Goal: Task Accomplishment & Management: Manage account settings

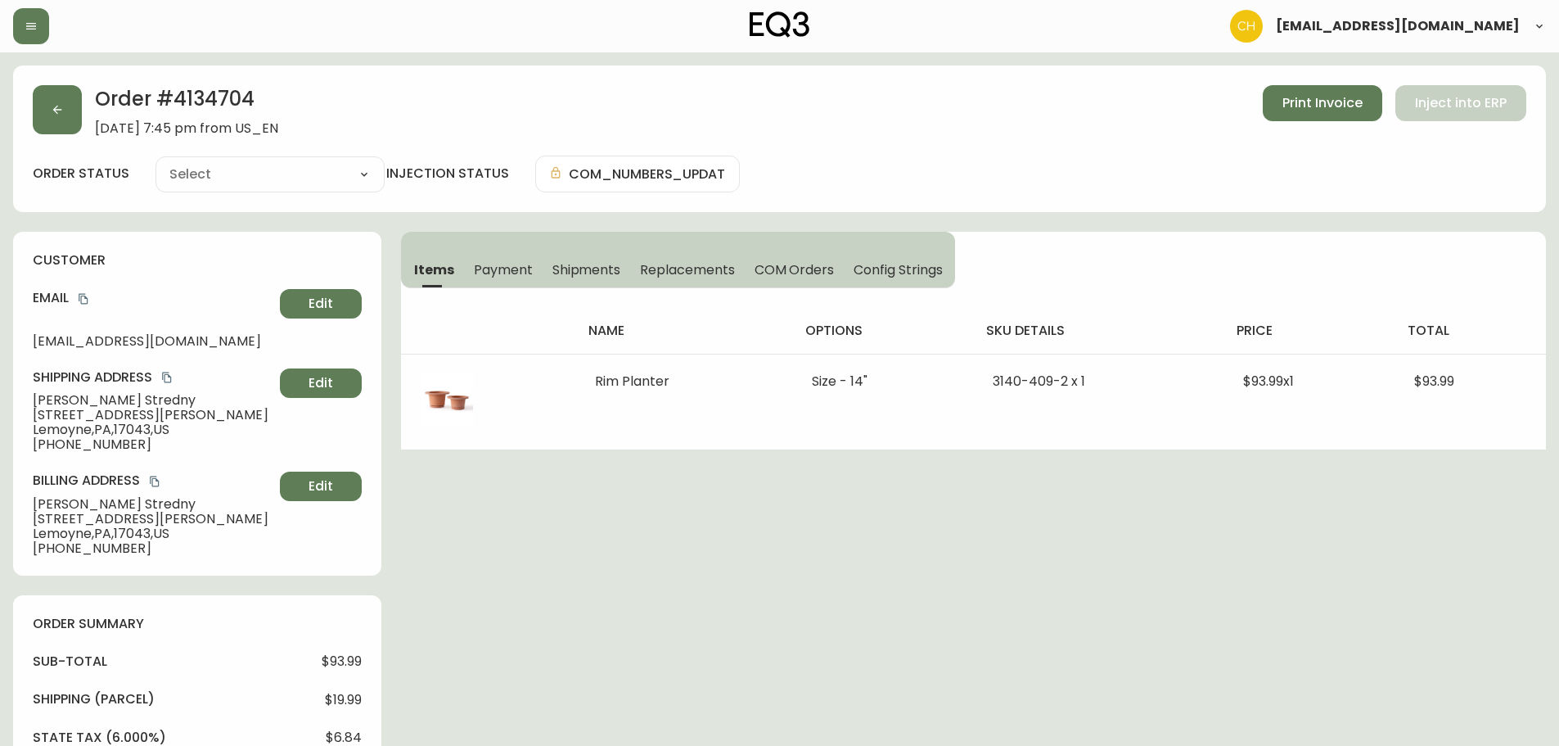
type input "Fully Shipped"
select select "FULLY_SHIPPED"
click at [83, 112] on div "Order # 4134704 August 18, 2025 at 7:45 pm from US_EN Print Invoice Inject into…" at bounding box center [780, 110] width 1494 height 51
click at [74, 113] on button "button" at bounding box center [57, 109] width 49 height 49
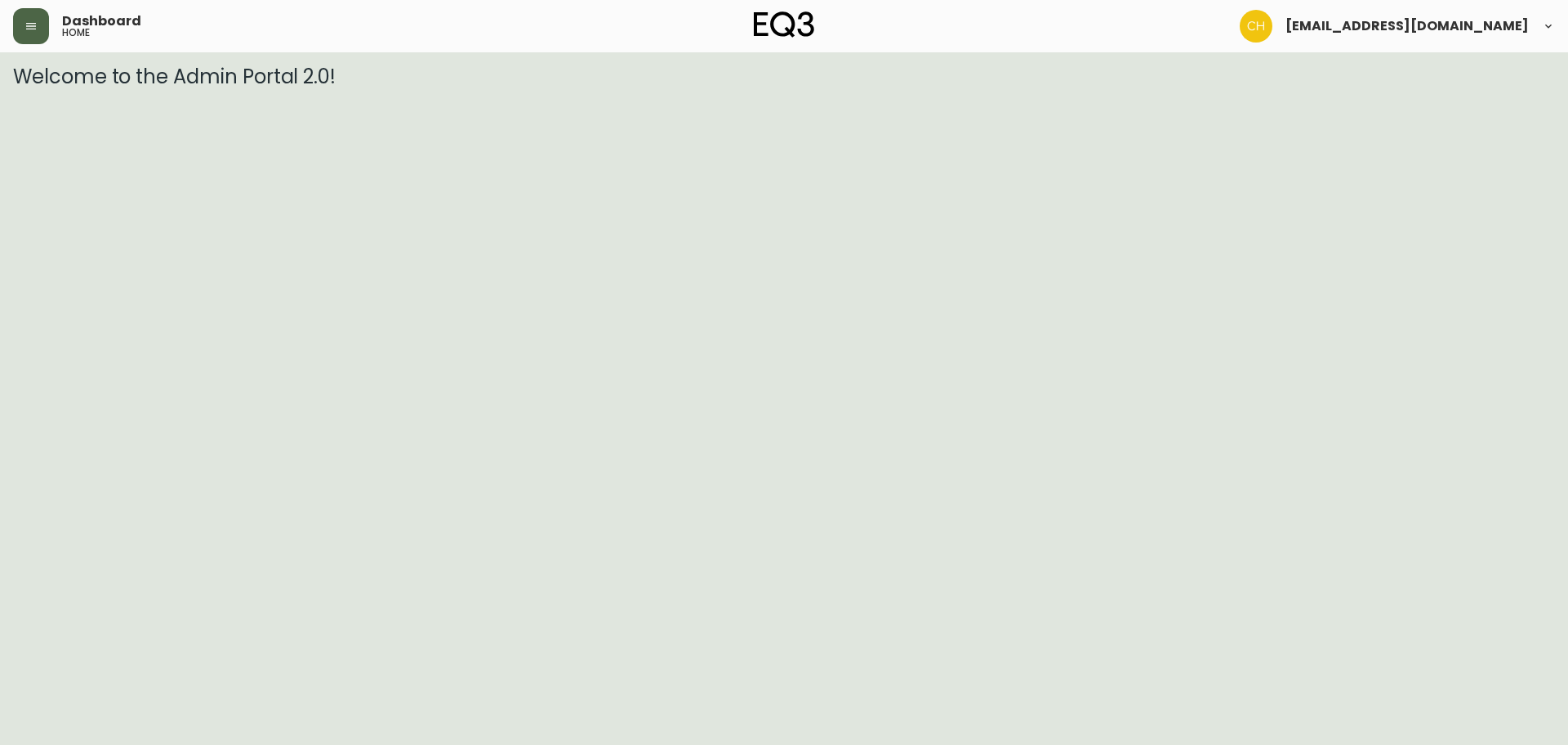
click at [33, 25] on icon "button" at bounding box center [31, 26] width 13 height 13
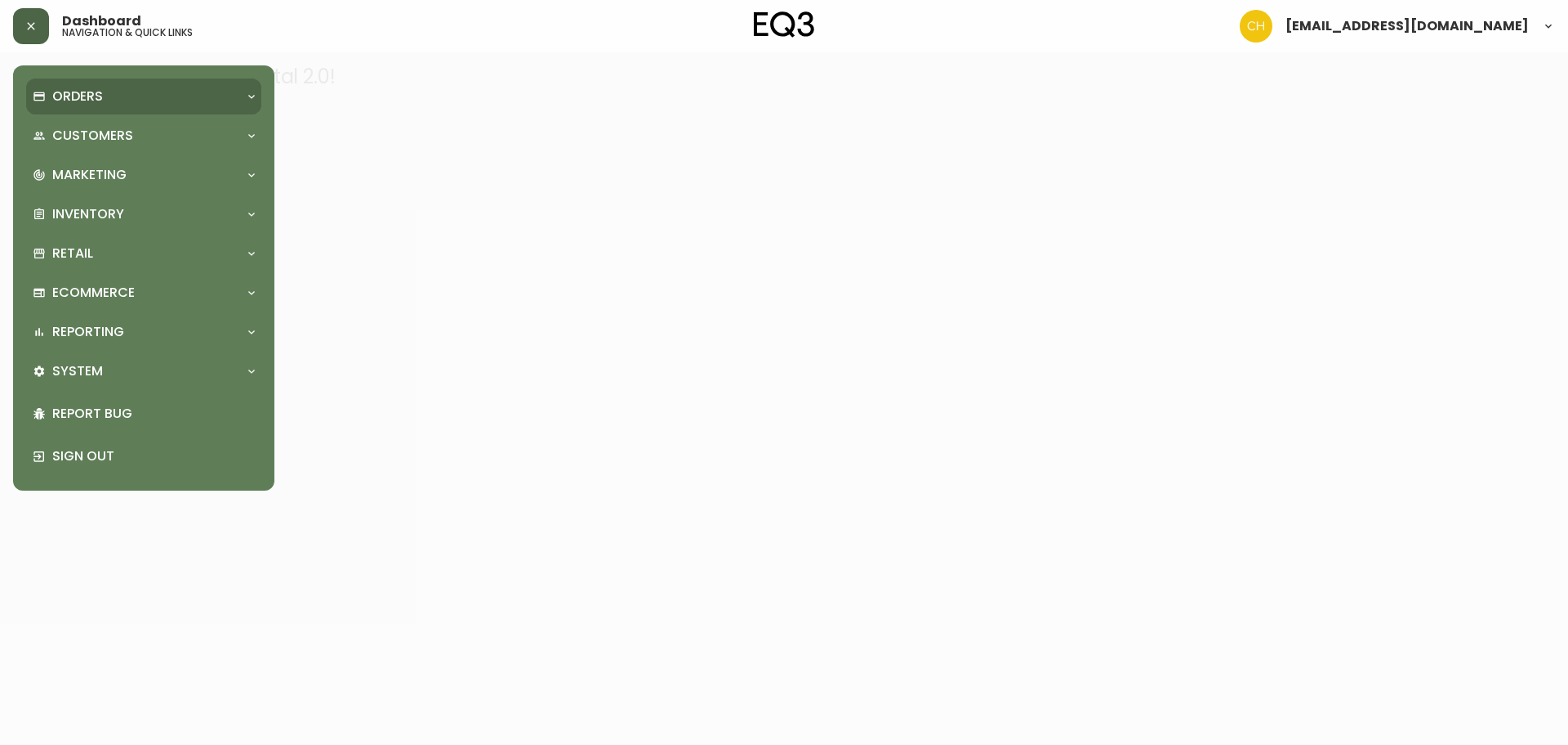
click at [91, 101] on p "Orders" at bounding box center [77, 97] width 51 height 18
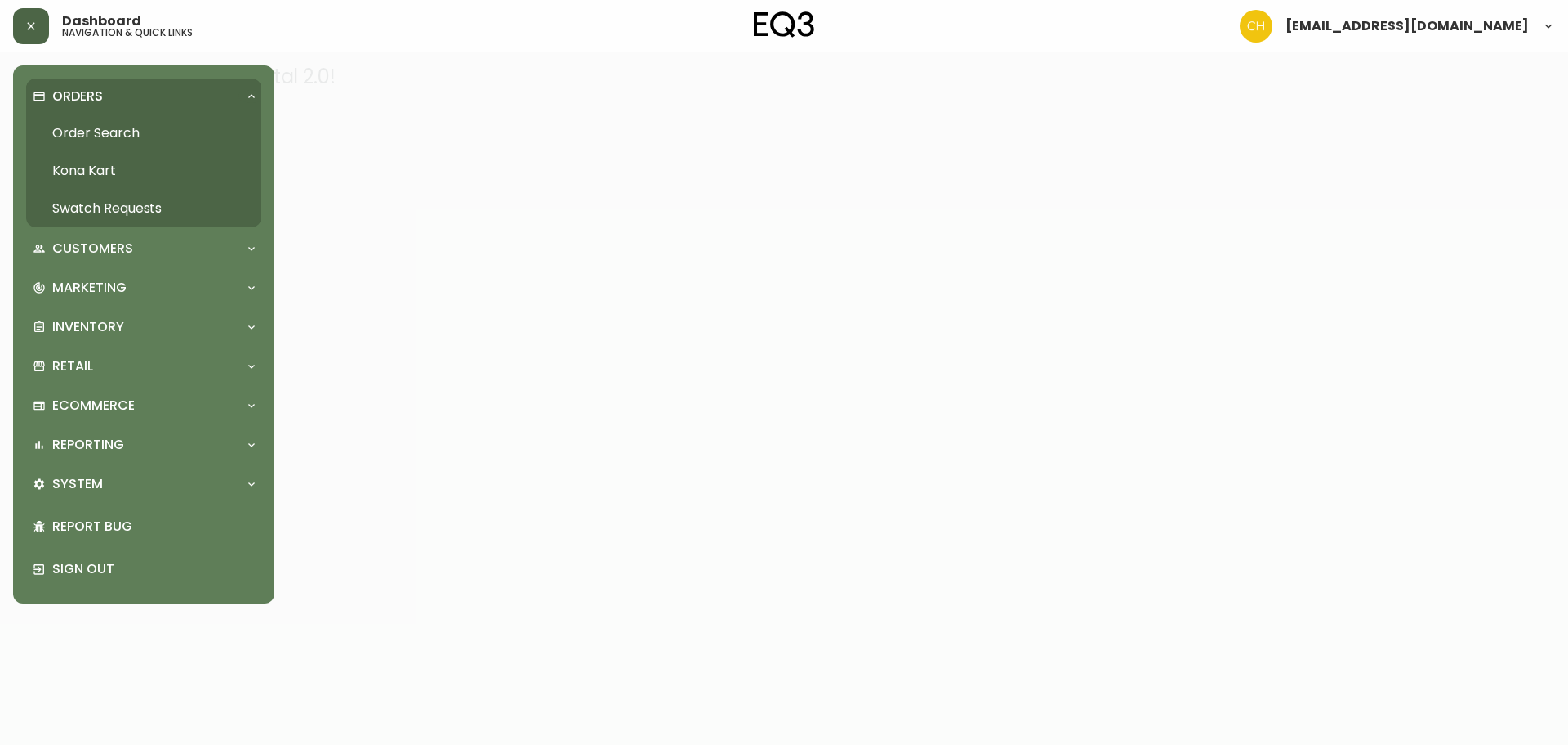
click at [114, 130] on link "Order Search" at bounding box center [144, 134] width 236 height 38
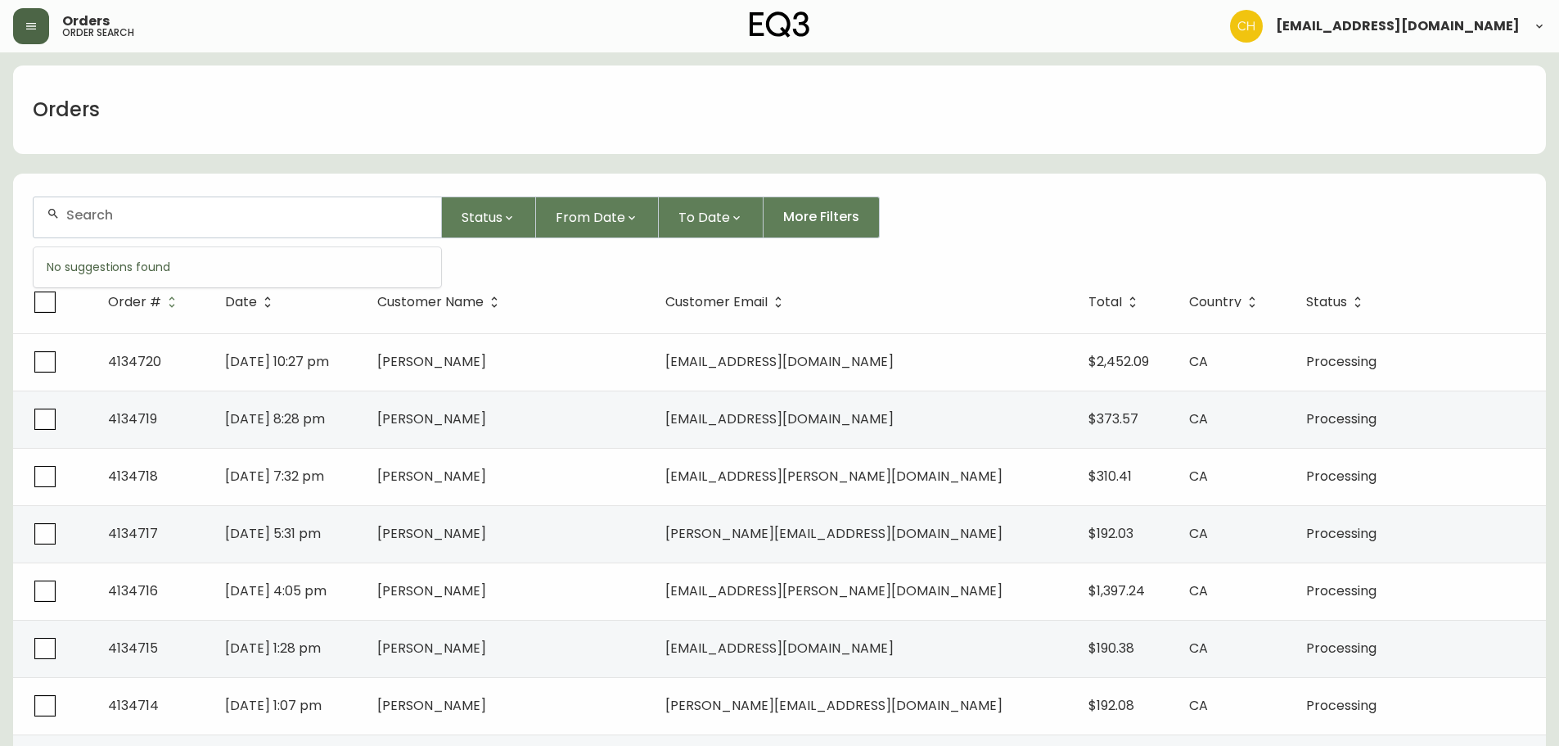
click at [245, 210] on input "text" at bounding box center [247, 215] width 362 height 16
type input "4134709"
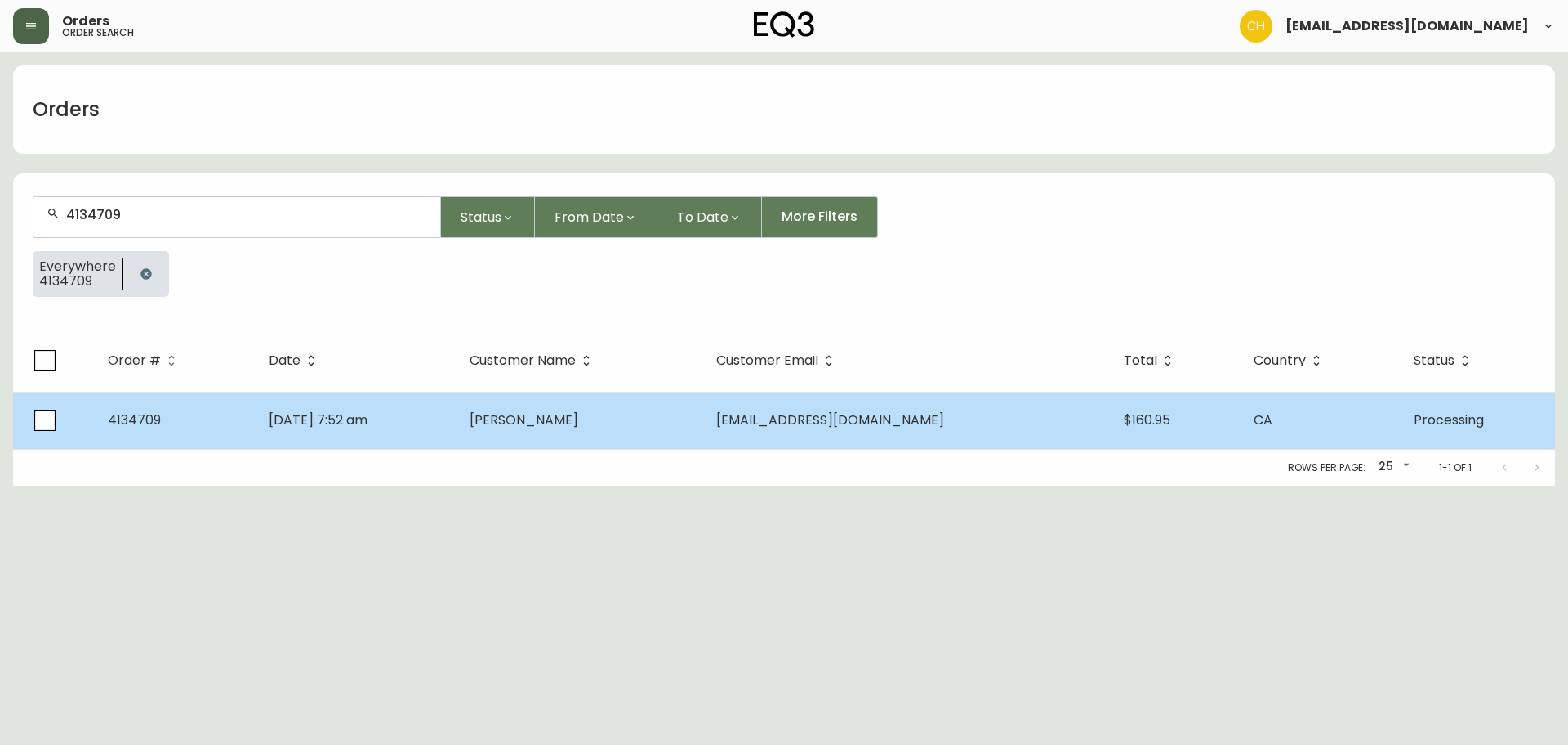
click at [578, 423] on span "[PERSON_NAME]" at bounding box center [524, 419] width 109 height 19
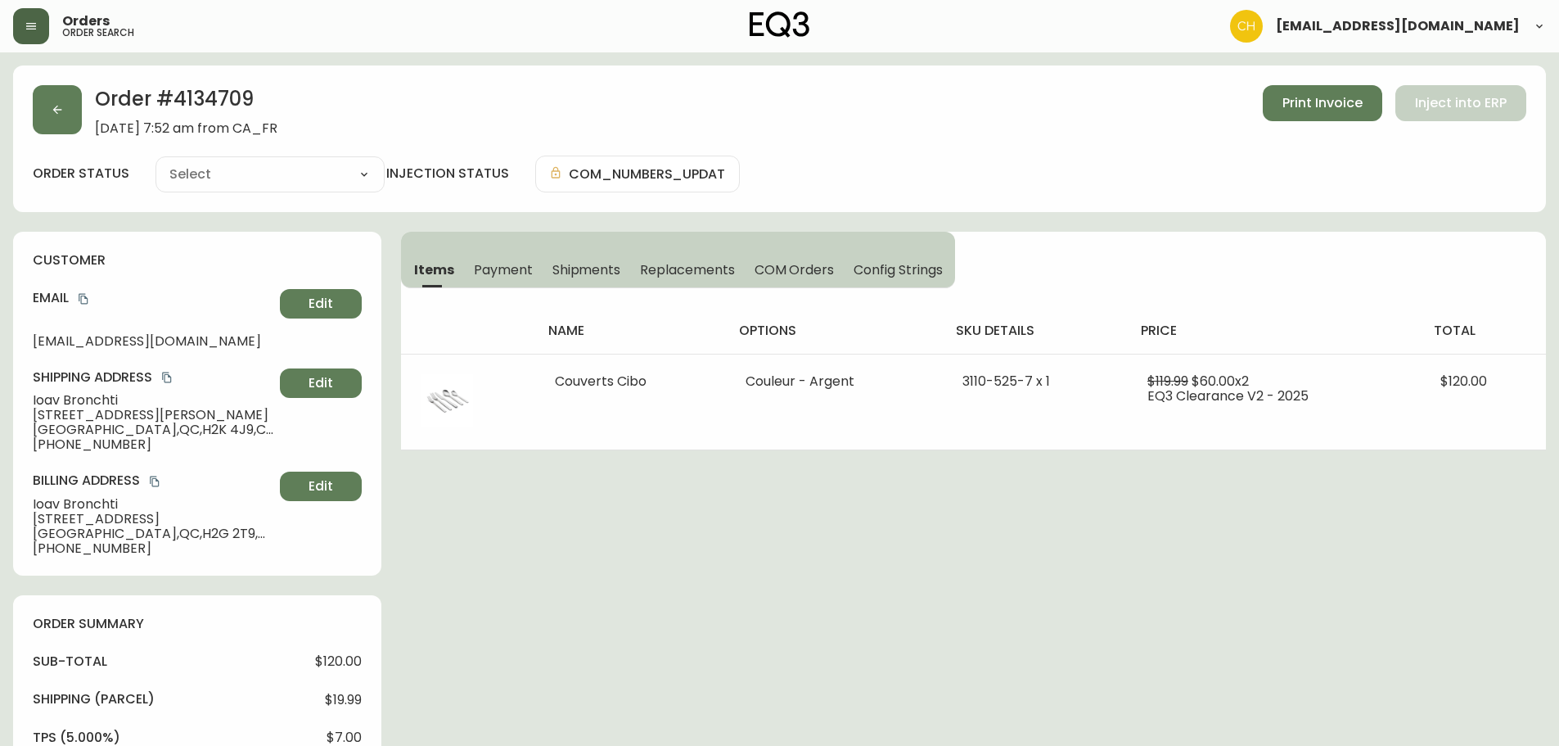
type input "Processing"
select select "PROCESSING"
click at [73, 120] on button "button" at bounding box center [57, 109] width 49 height 49
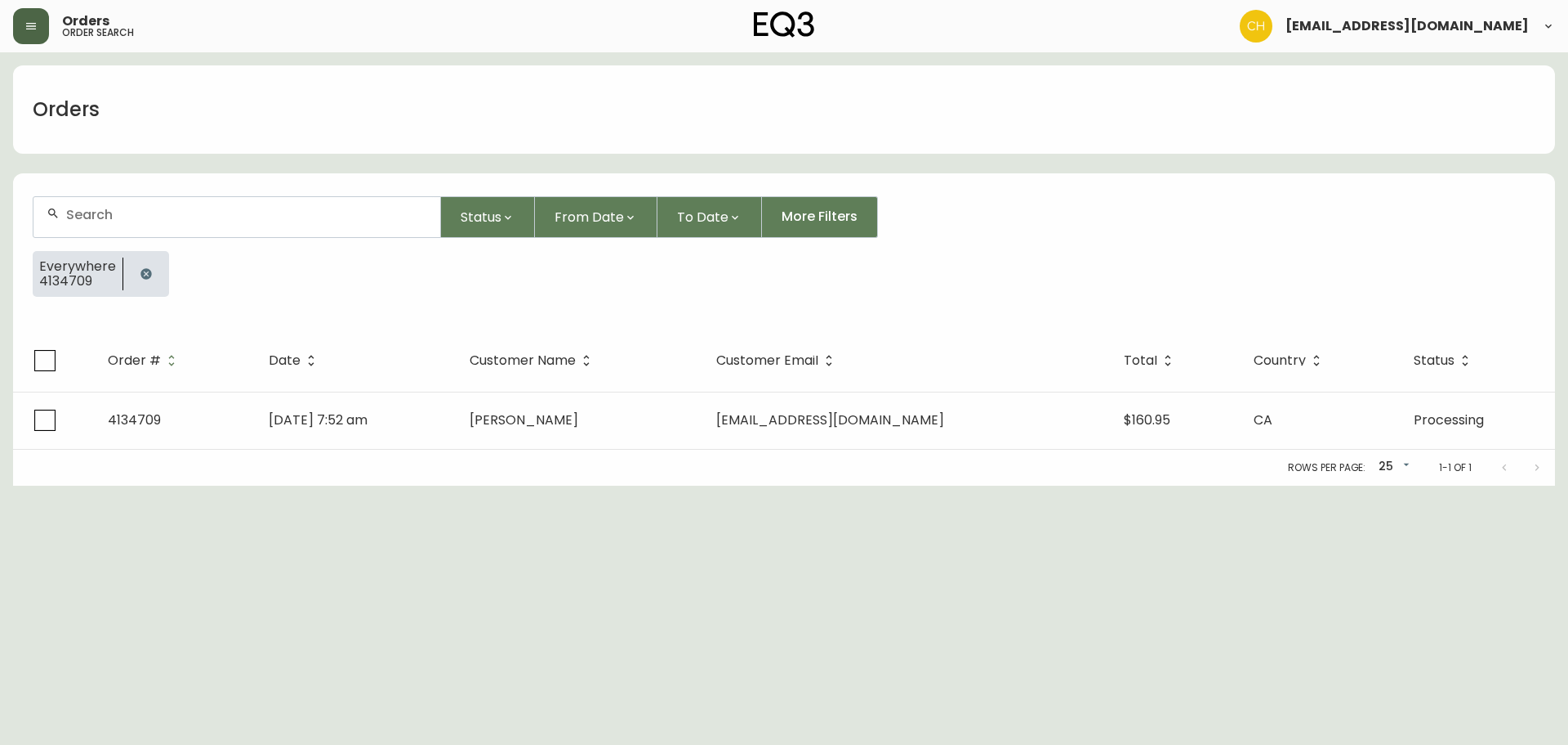
click at [88, 212] on input "text" at bounding box center [247, 215] width 361 height 16
type input "4134710"
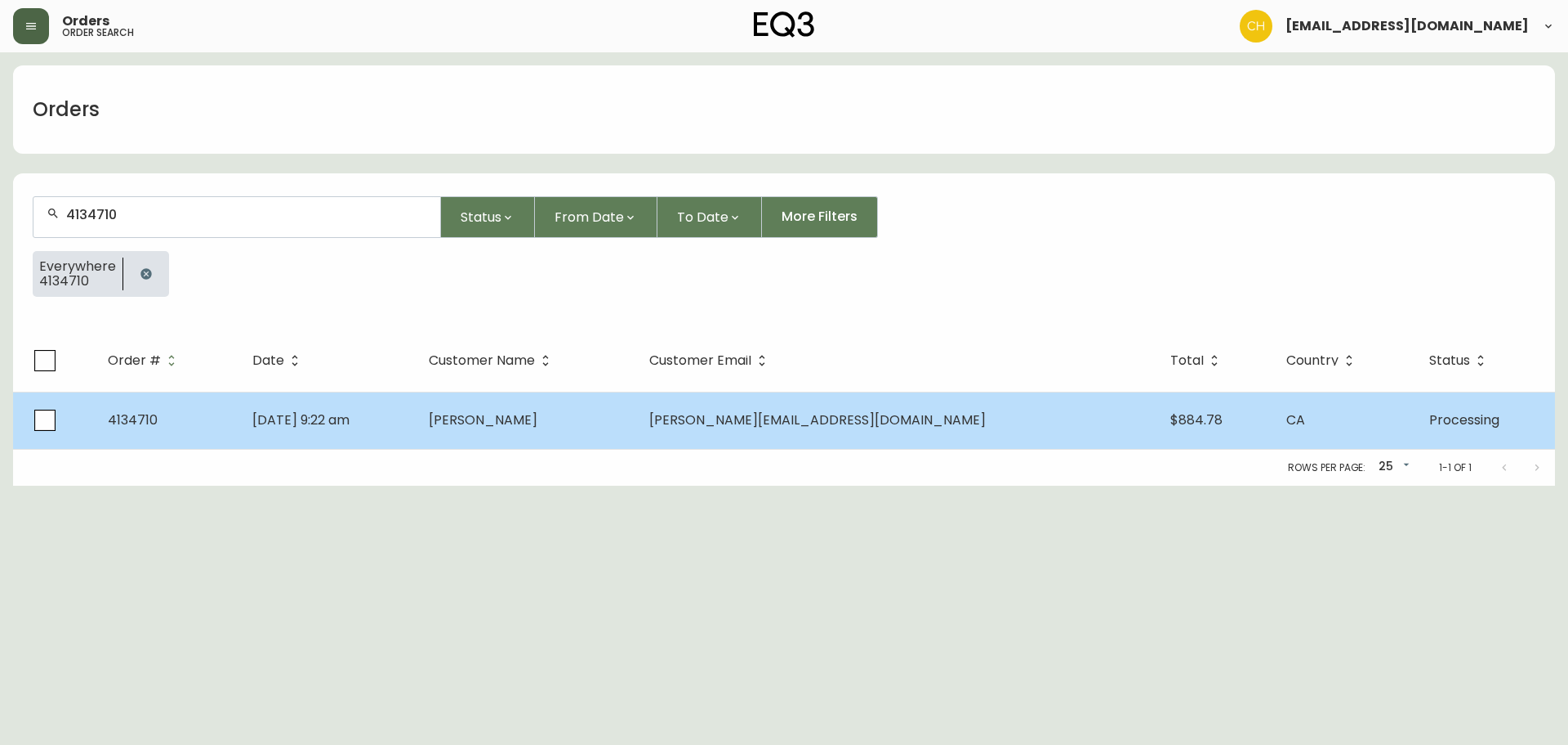
click at [416, 402] on td "[DATE] 9:22 am" at bounding box center [328, 419] width 178 height 57
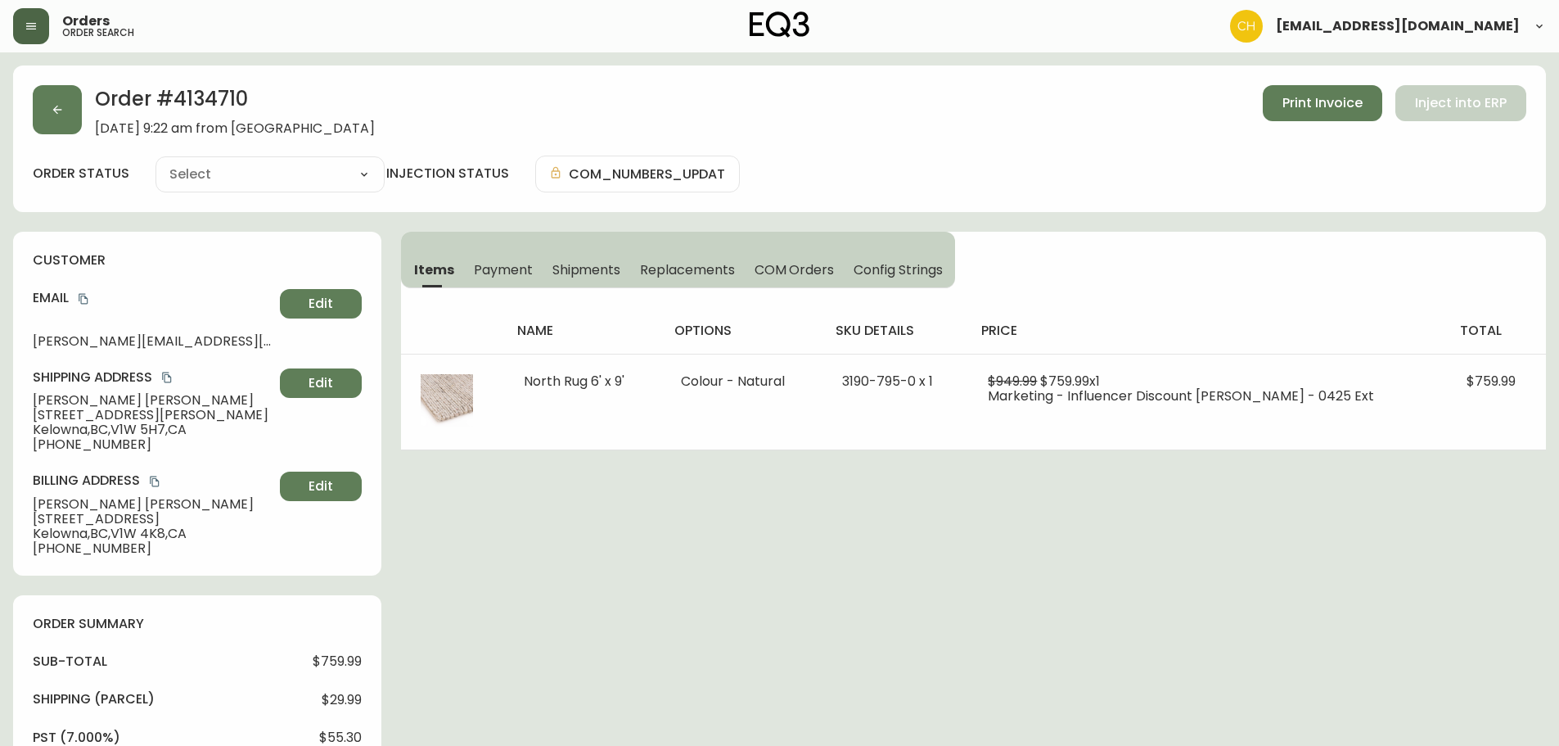
type input "Processing"
select select "PROCESSING"
click at [59, 121] on button "button" at bounding box center [57, 109] width 49 height 49
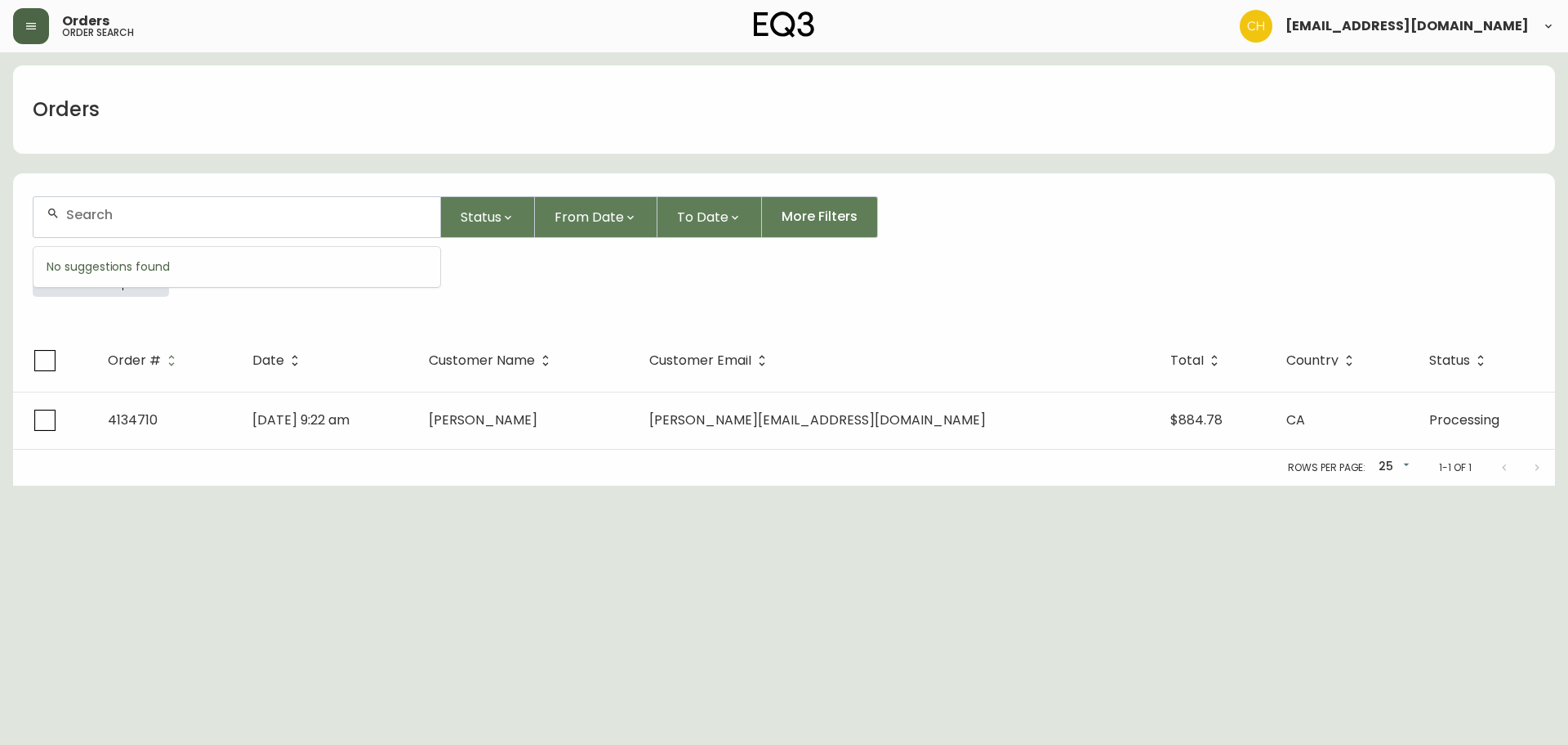
click at [79, 210] on input "text" at bounding box center [247, 215] width 361 height 16
type input "4134713"
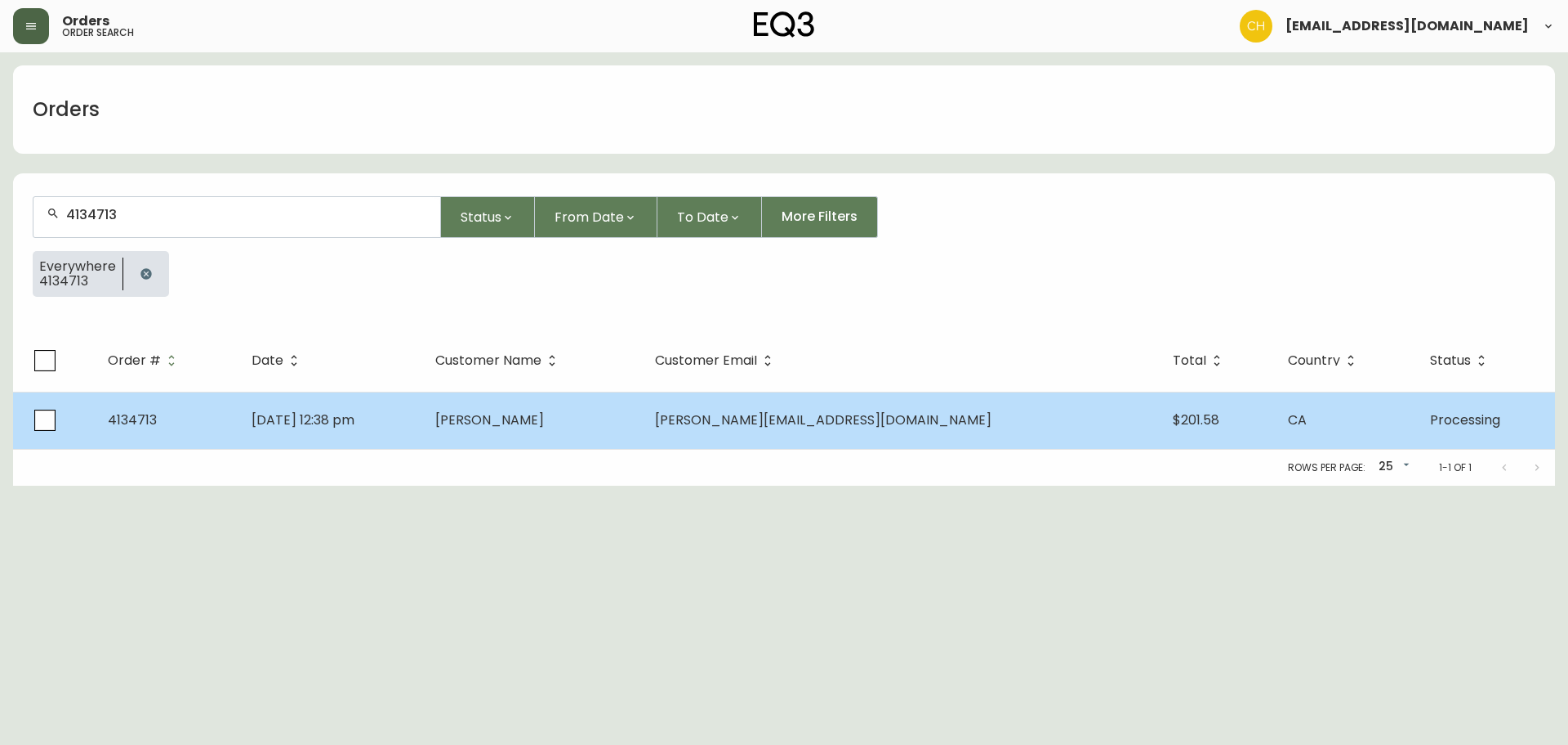
click at [544, 428] on span "[PERSON_NAME]" at bounding box center [489, 419] width 109 height 19
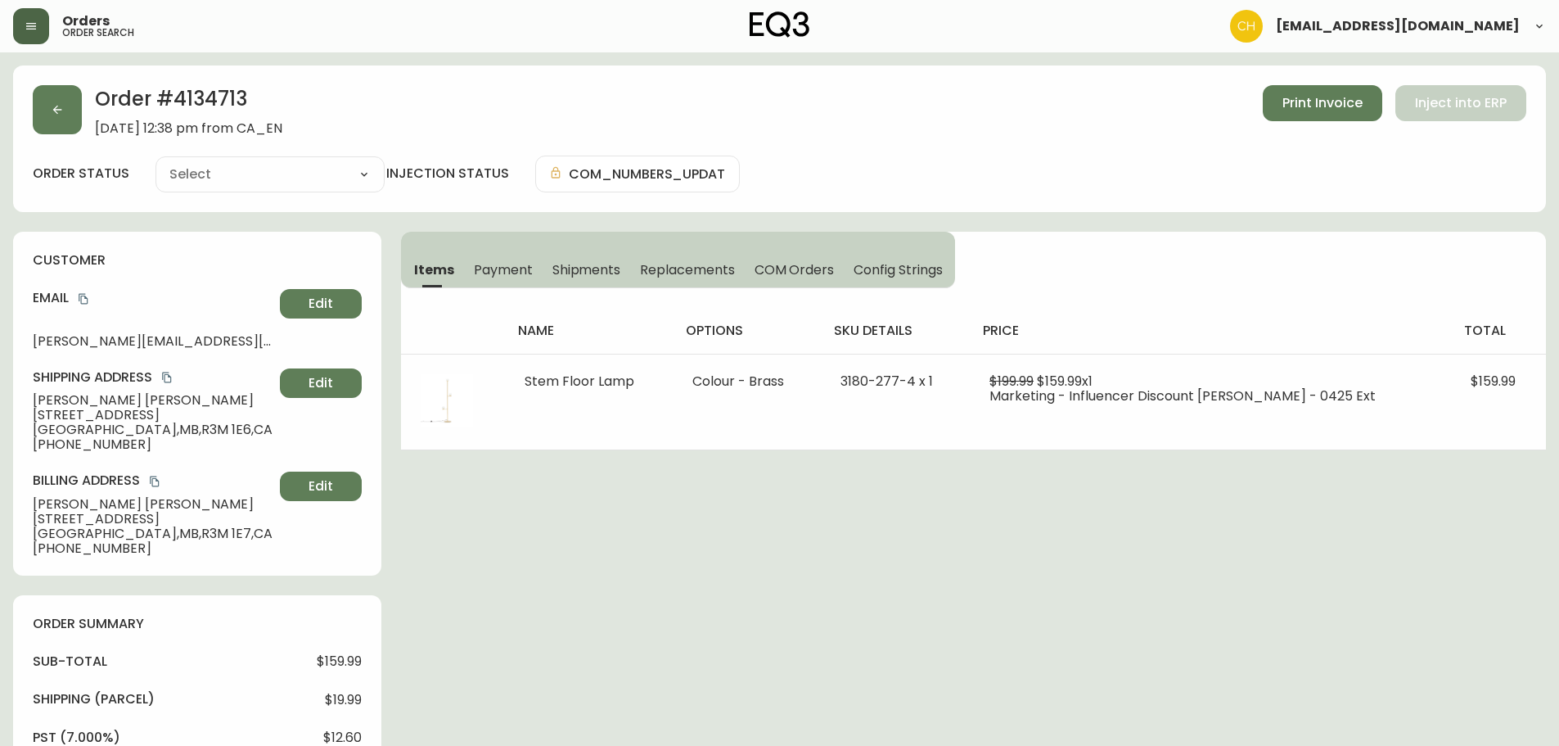
type input "Processing"
select select "PROCESSING"
click at [65, 106] on button "button" at bounding box center [57, 109] width 49 height 49
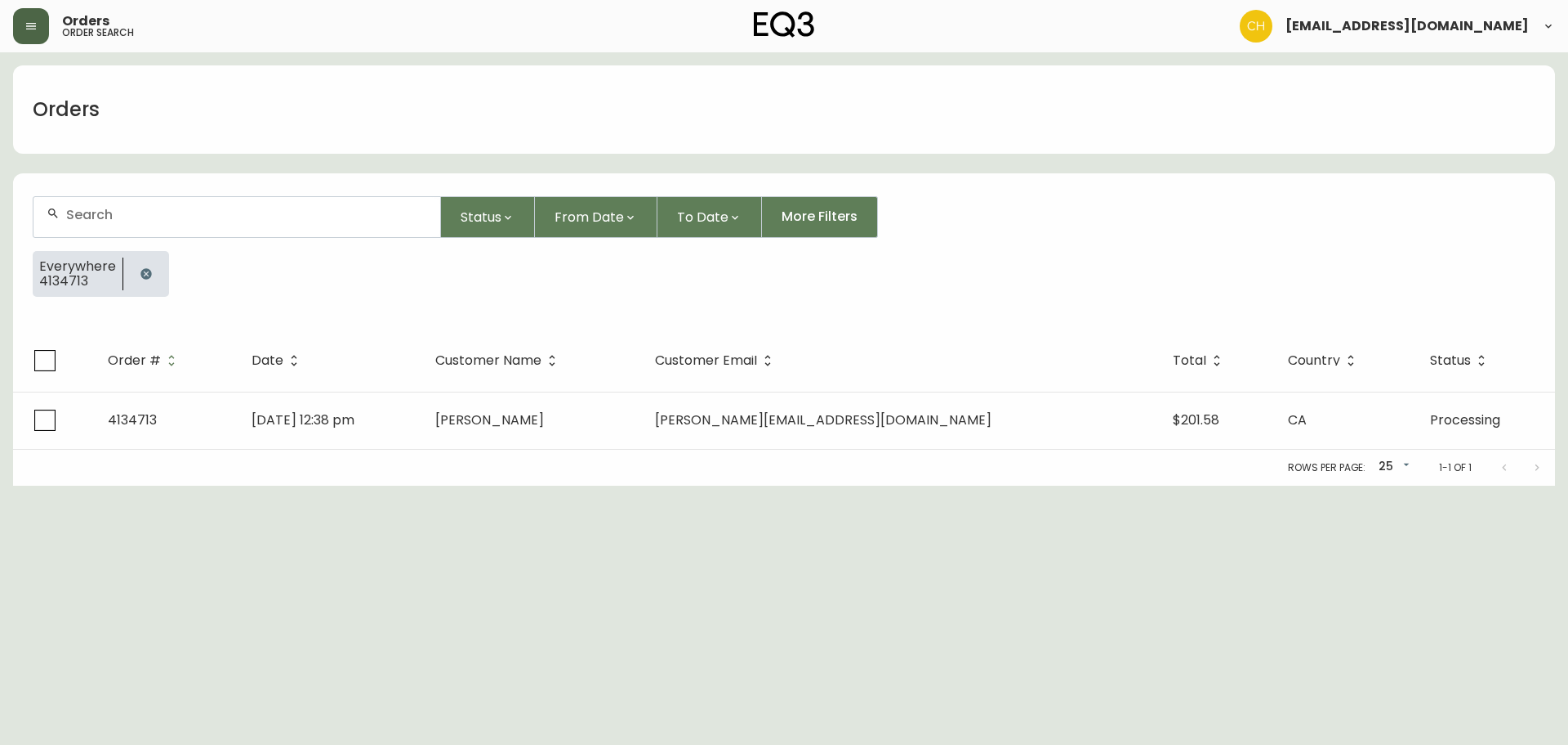
click at [142, 214] on input "text" at bounding box center [247, 215] width 361 height 16
type input "4134714"
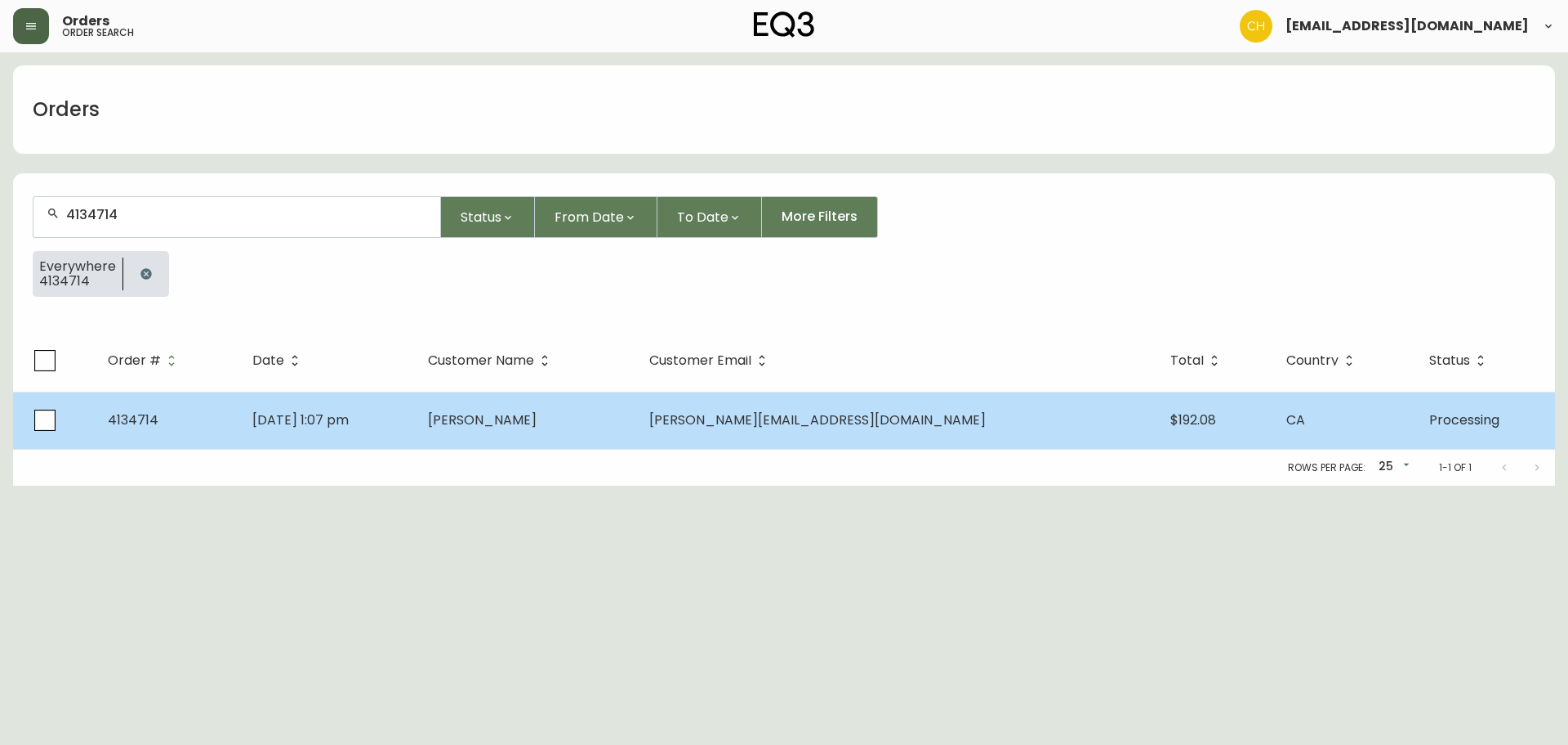
click at [416, 421] on td "[DATE] 1:07 pm" at bounding box center [327, 419] width 177 height 57
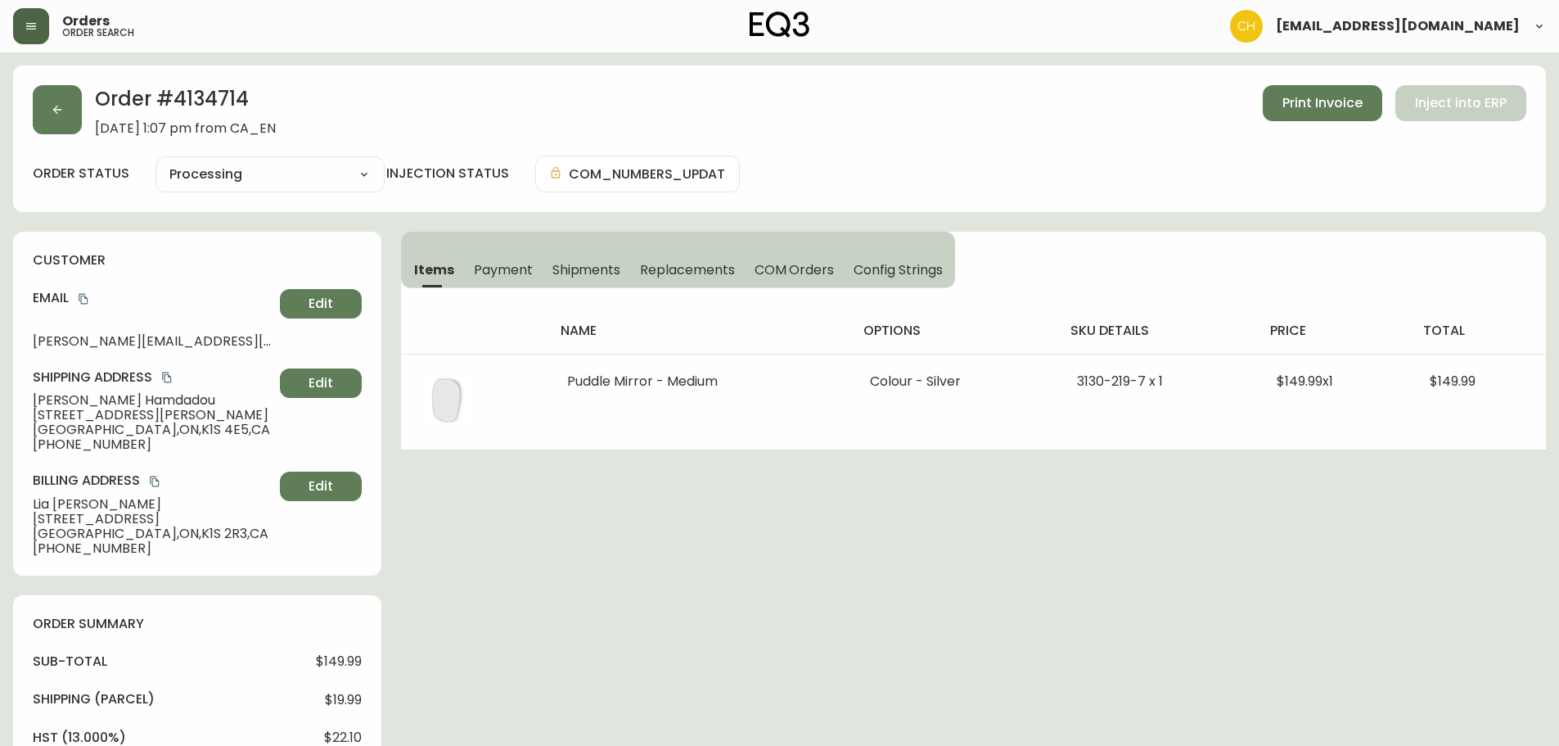
type input "Processing"
select select "PROCESSING"
click at [66, 105] on button "button" at bounding box center [57, 109] width 49 height 49
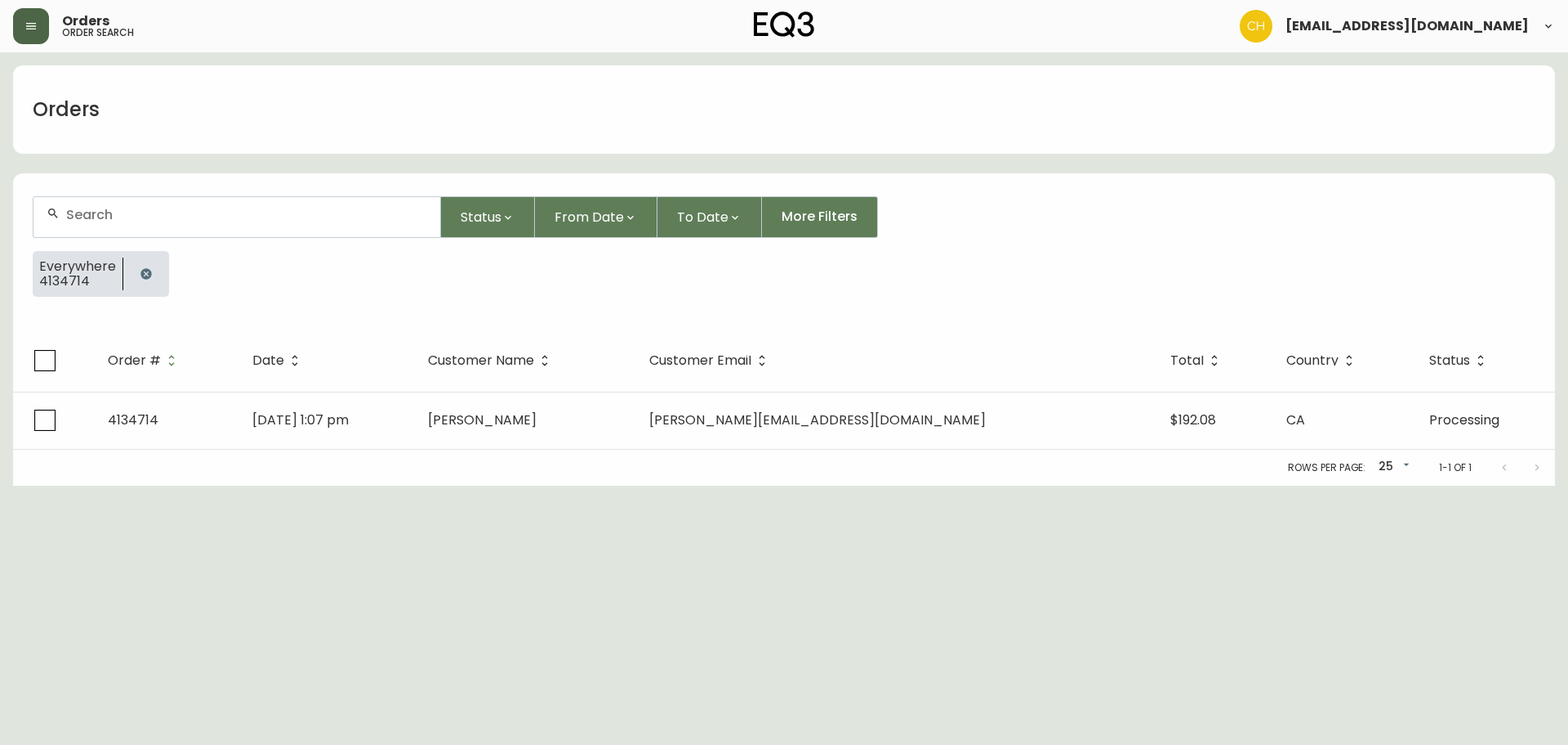
click at [132, 214] on input "text" at bounding box center [247, 215] width 361 height 16
type input "4134715"
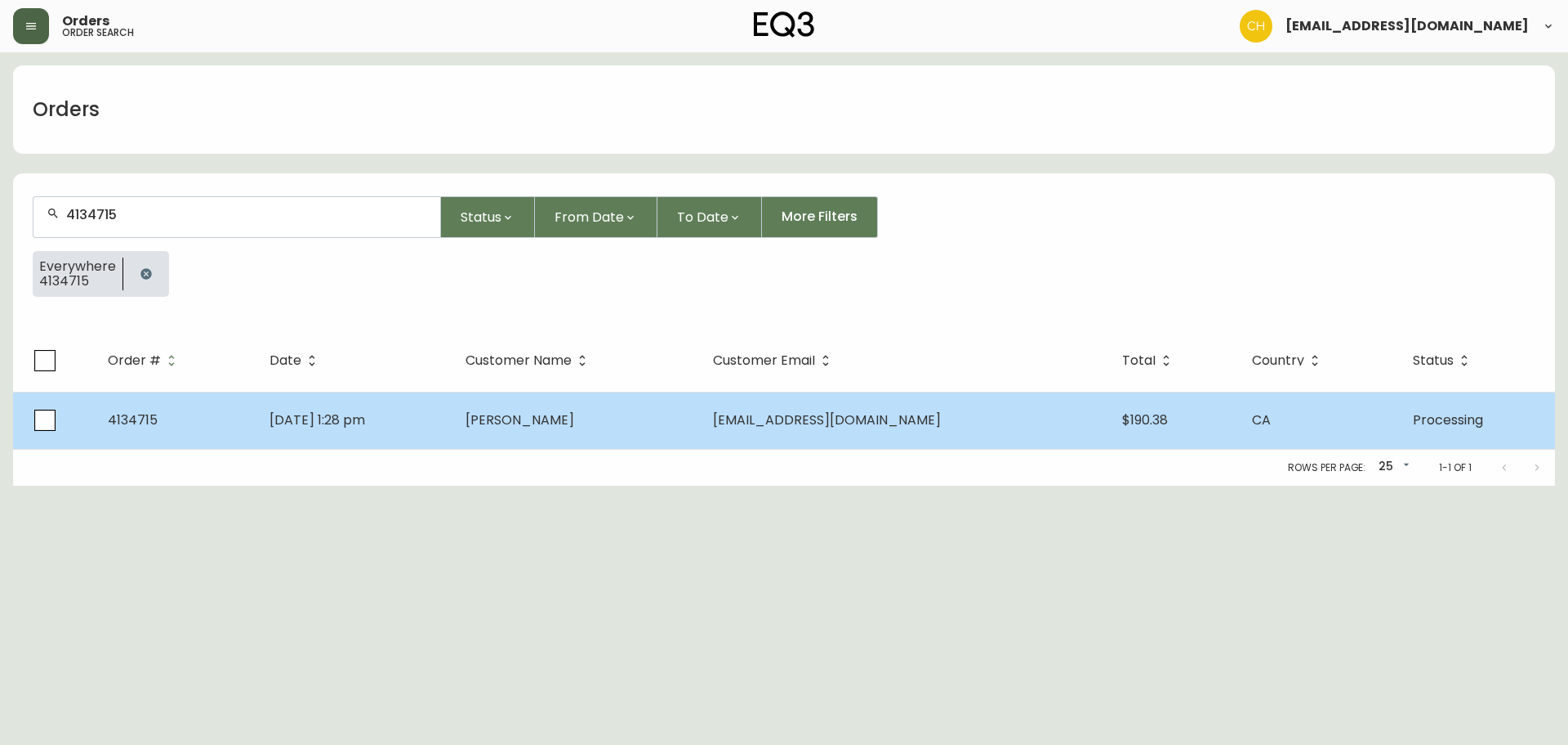
click at [452, 411] on td "[DATE] 1:28 pm" at bounding box center [354, 419] width 196 height 57
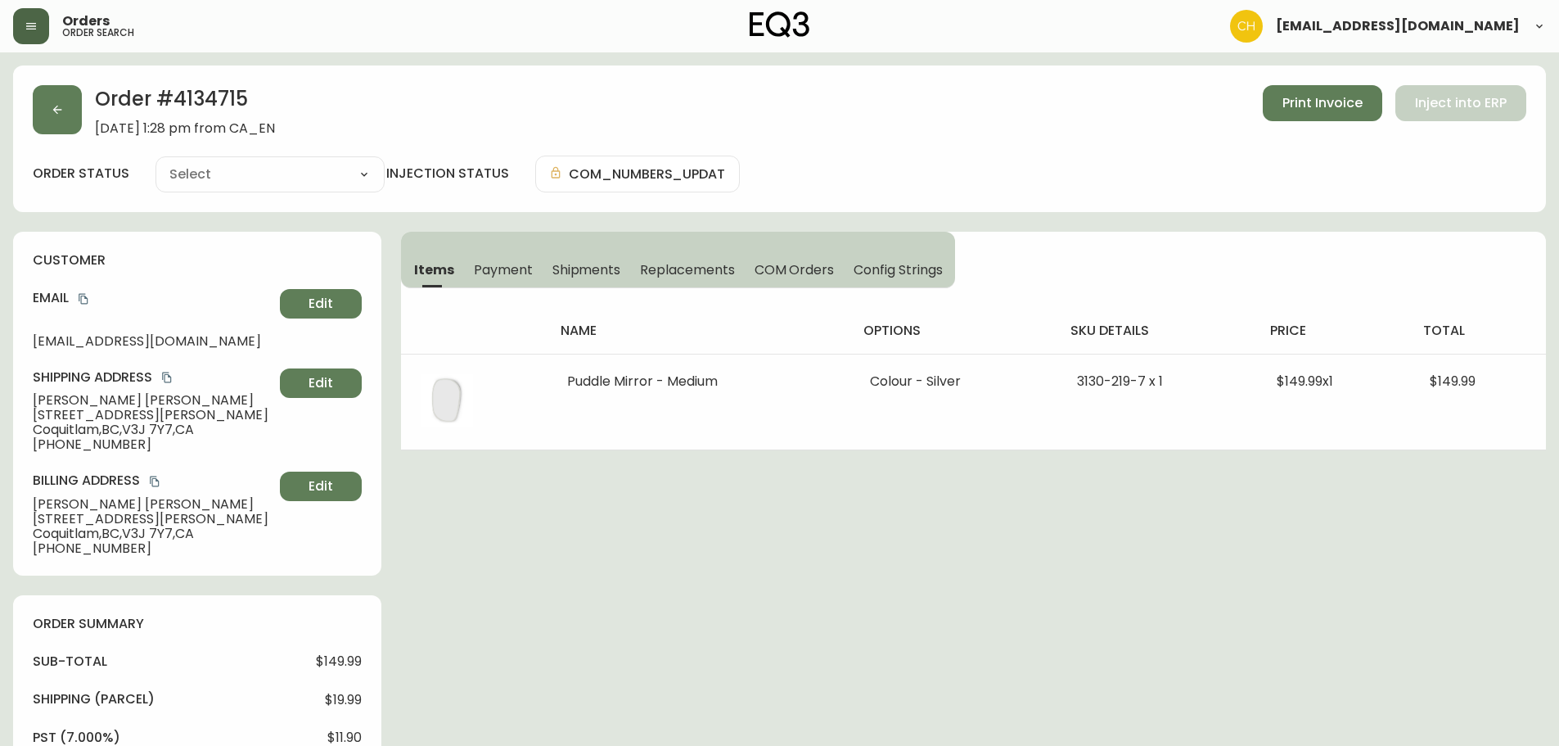
type input "Processing"
select select "PROCESSING"
click at [56, 101] on button "button" at bounding box center [57, 109] width 49 height 49
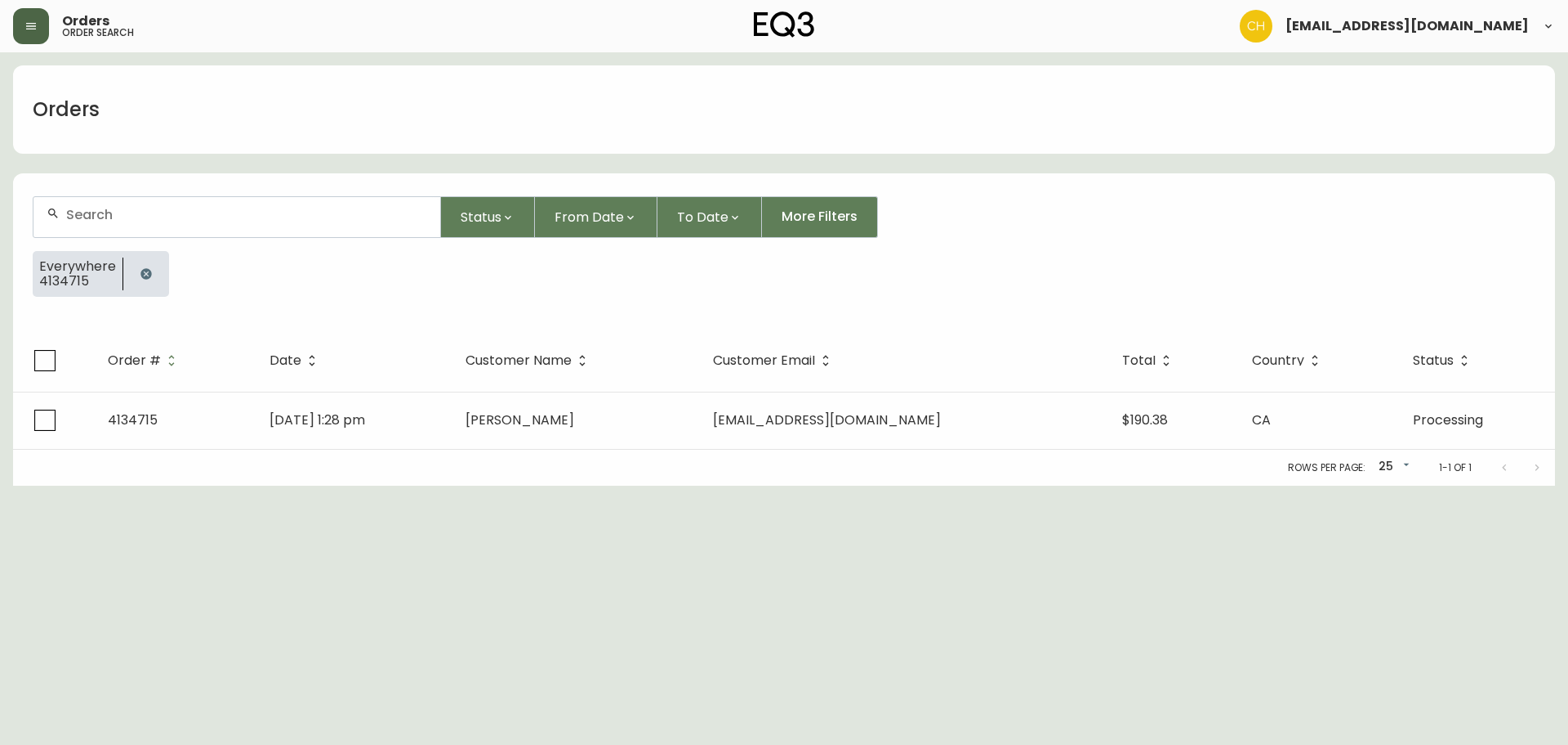
click at [123, 203] on div at bounding box center [238, 217] width 407 height 40
type input "4134717"
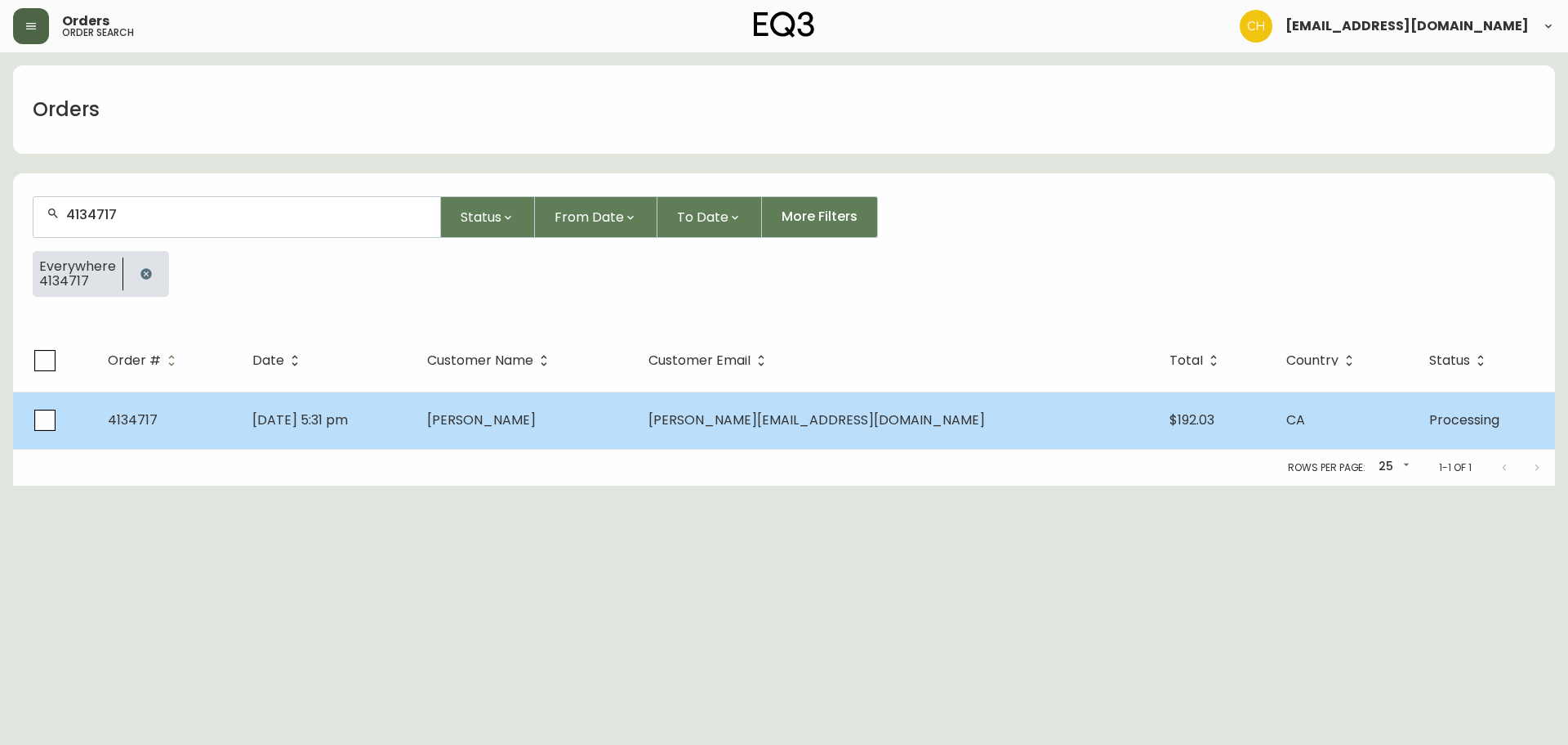
click at [414, 426] on td "[DATE] 5:31 pm" at bounding box center [326, 419] width 175 height 57
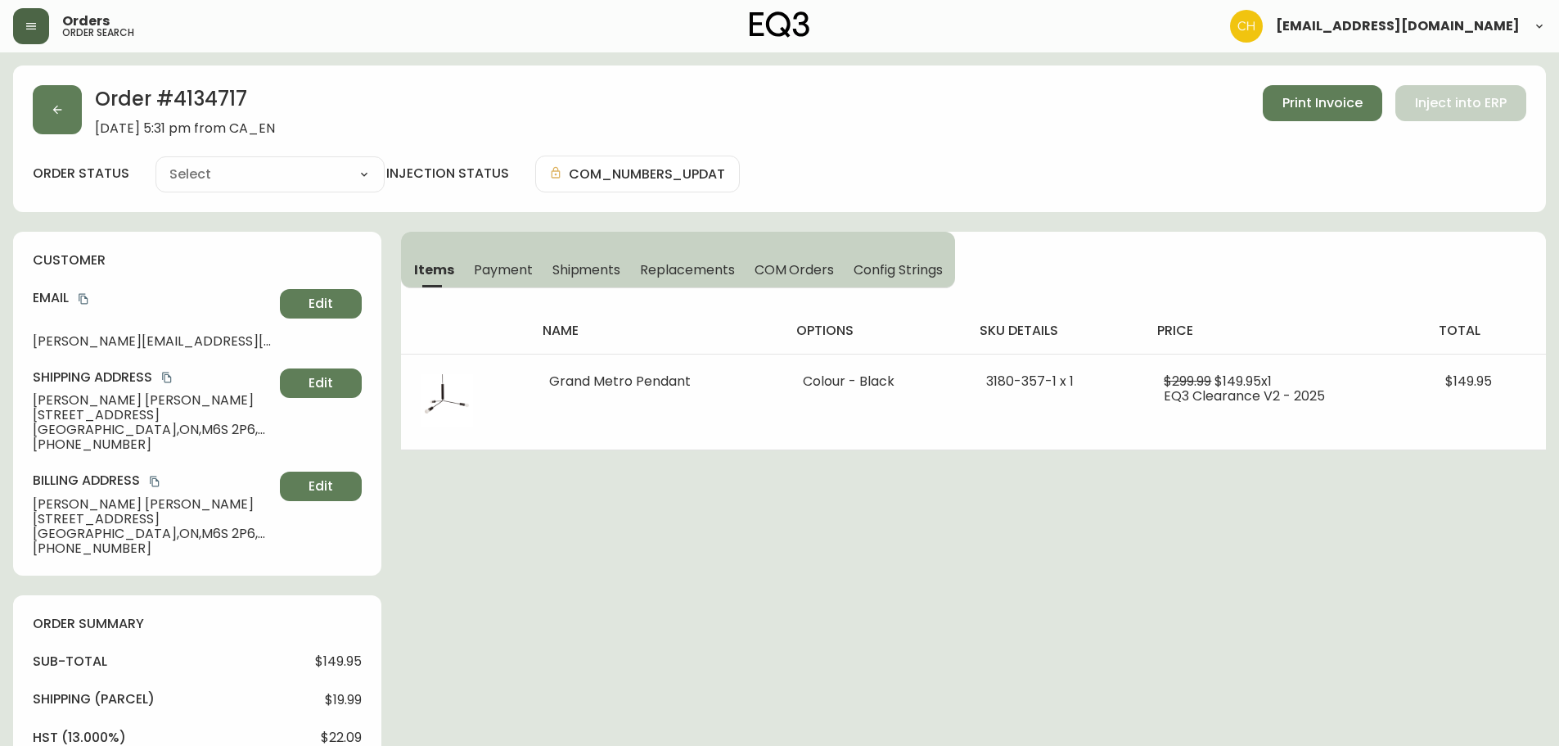
type input "Processing"
select select "PROCESSING"
click at [65, 116] on button "button" at bounding box center [57, 109] width 49 height 49
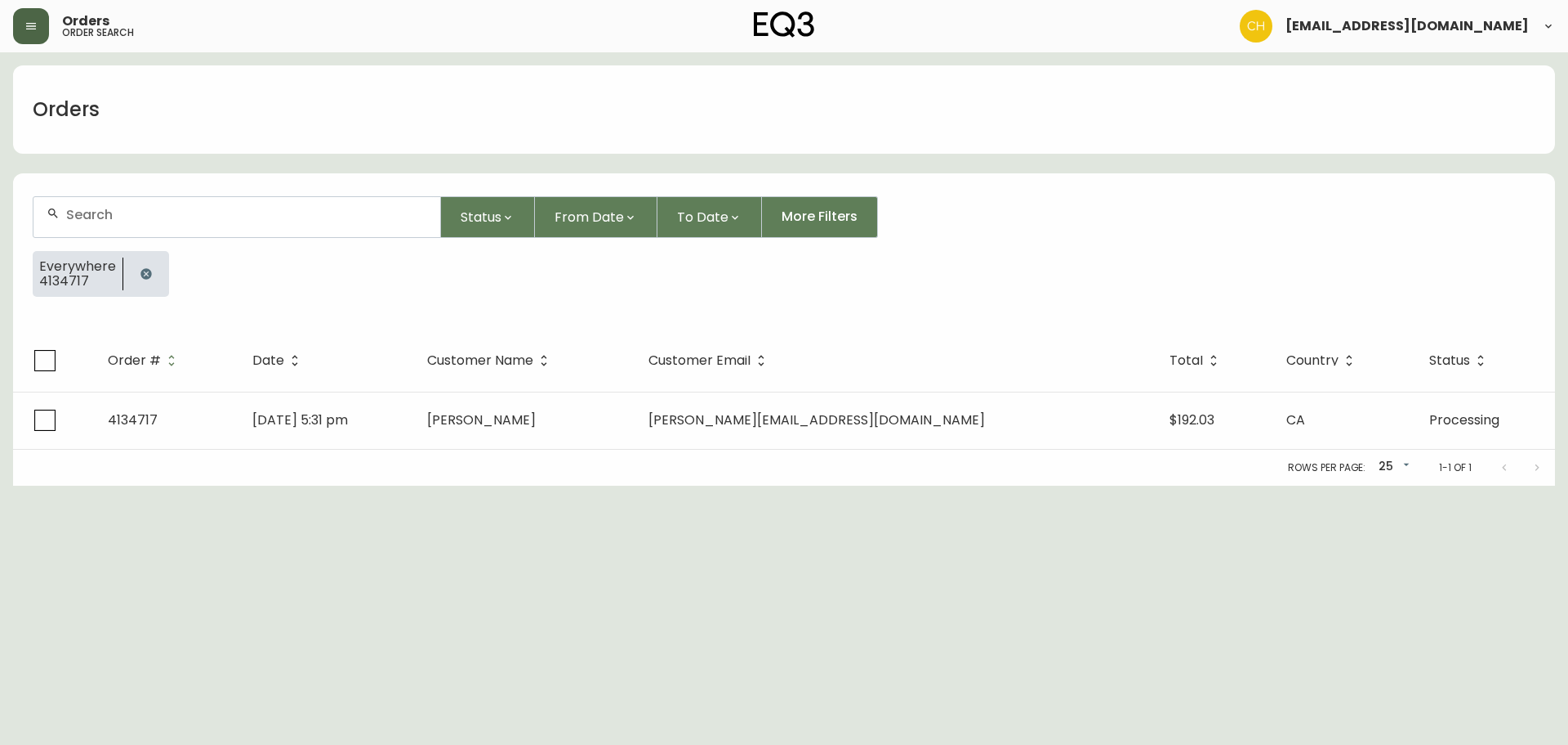
click at [102, 210] on input "text" at bounding box center [247, 215] width 361 height 16
type input "4134718"
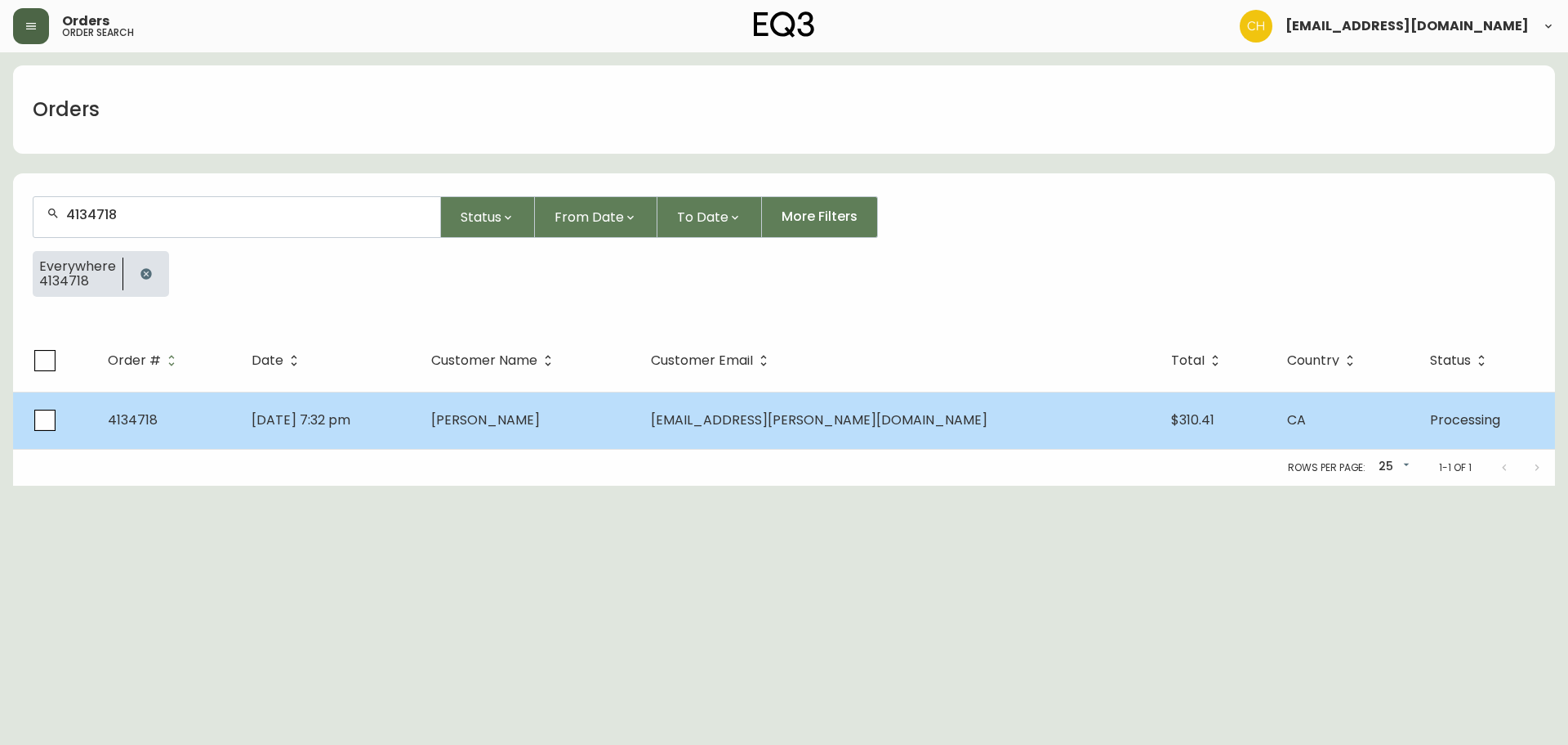
drag, startPoint x: 561, startPoint y: 417, endPoint x: 555, endPoint y: 408, distance: 10.8
click at [540, 417] on span "[PERSON_NAME]" at bounding box center [485, 419] width 109 height 19
click at [540, 411] on span "[PERSON_NAME]" at bounding box center [485, 419] width 109 height 19
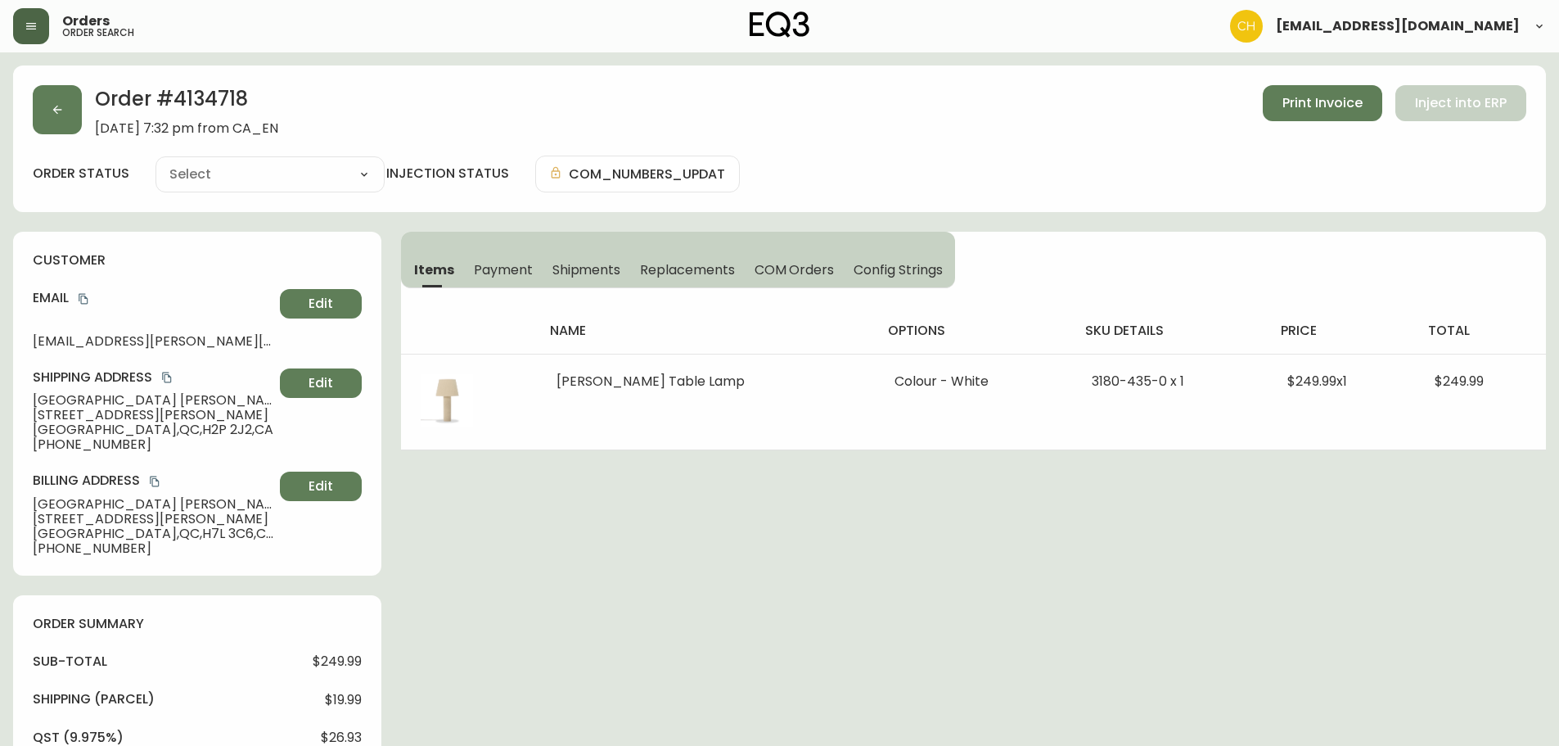
type input "Processing"
select select "PROCESSING"
click at [63, 112] on icon "button" at bounding box center [57, 109] width 13 height 13
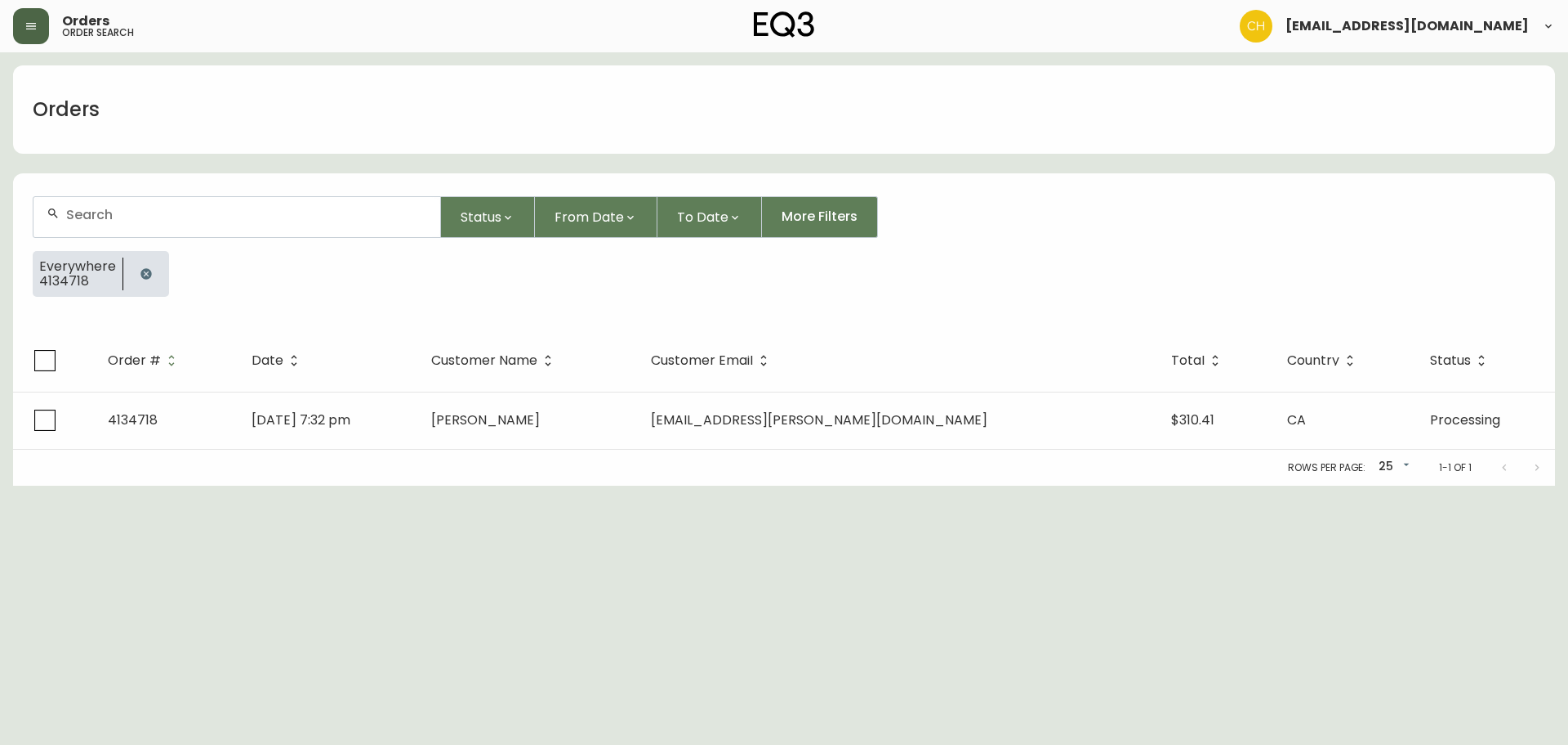
click at [93, 213] on input "text" at bounding box center [247, 215] width 361 height 16
type input "4134719"
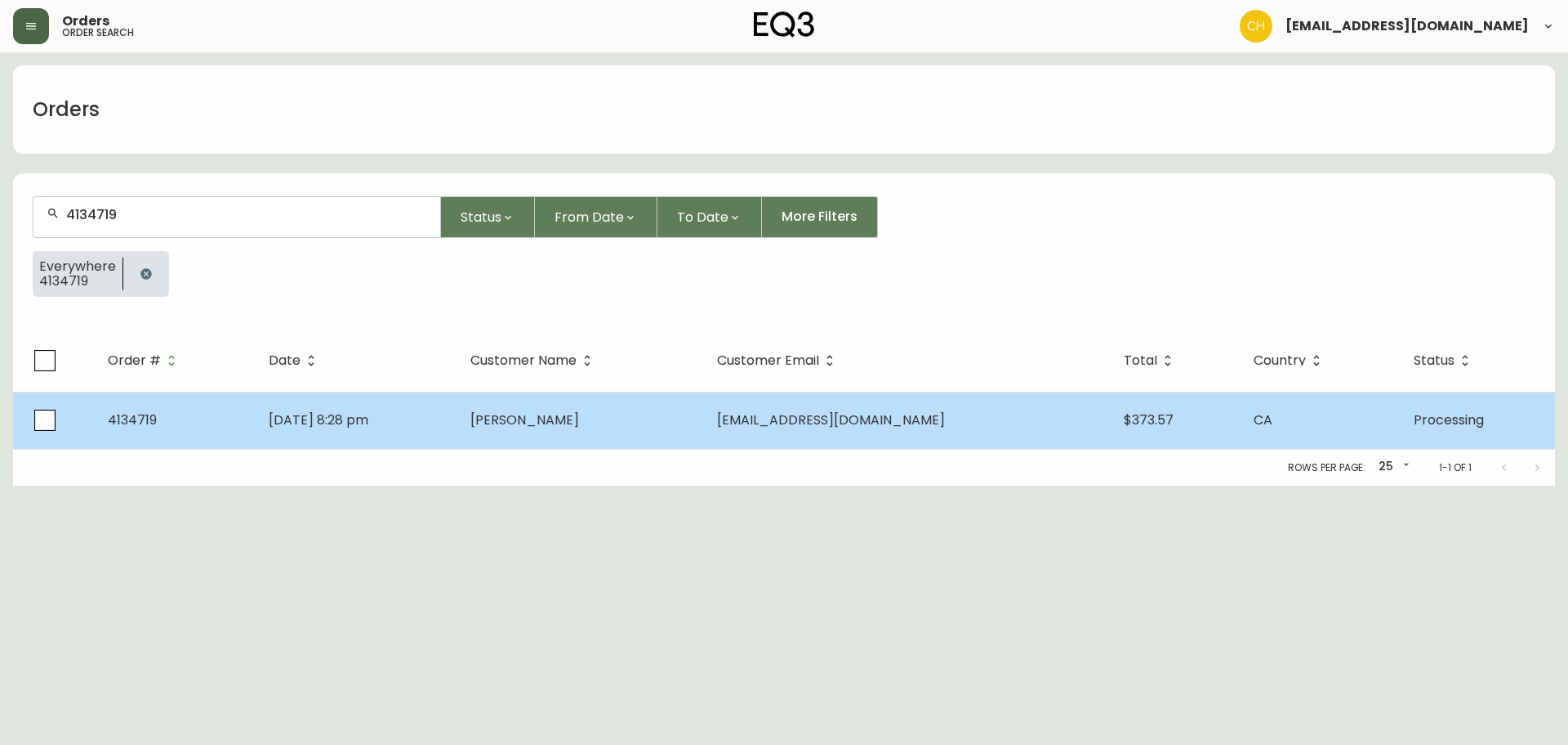
click at [457, 410] on td "[DATE] 8:28 pm" at bounding box center [356, 419] width 202 height 57
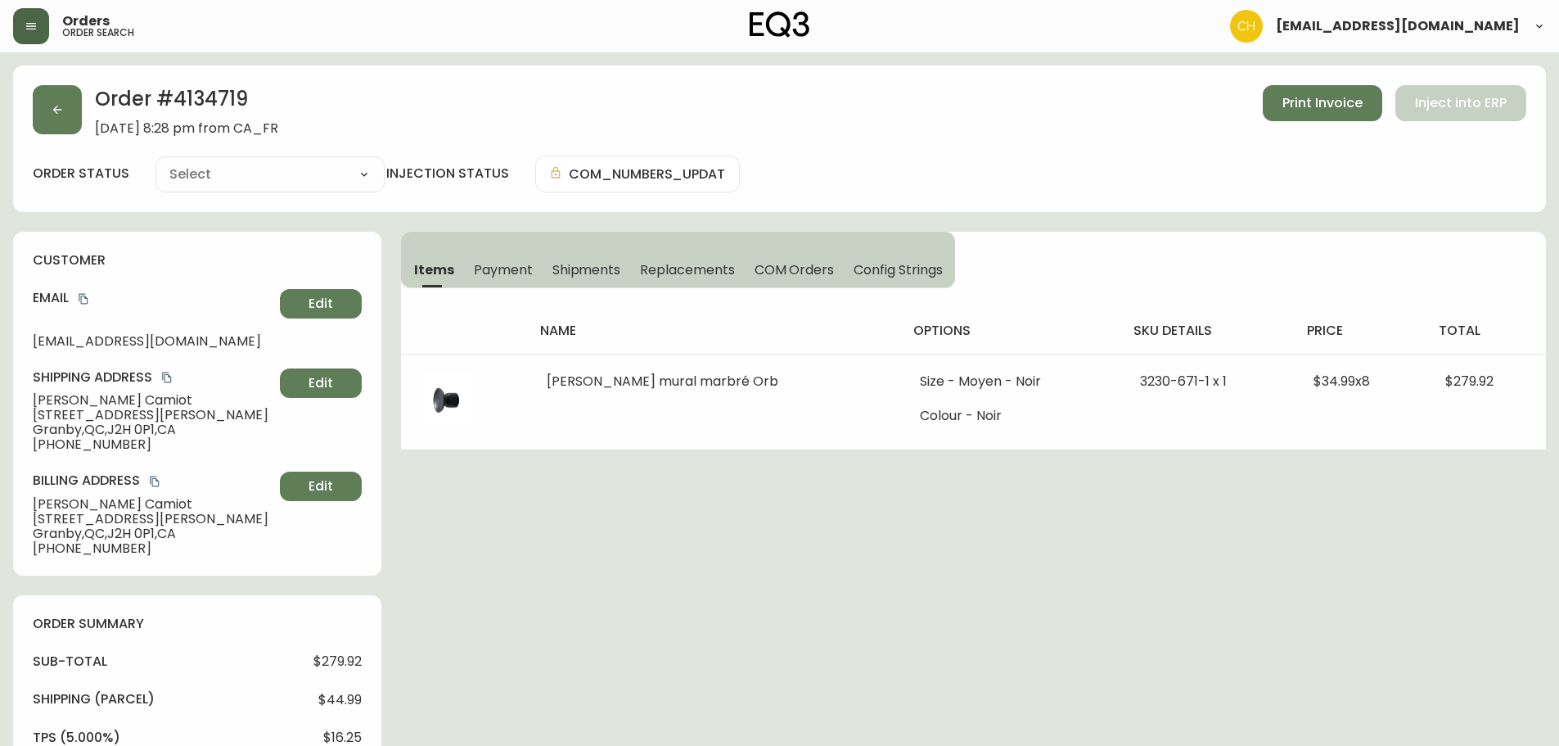
type input "Processing"
select select "PROCESSING"
click at [54, 110] on icon "button" at bounding box center [57, 109] width 13 height 13
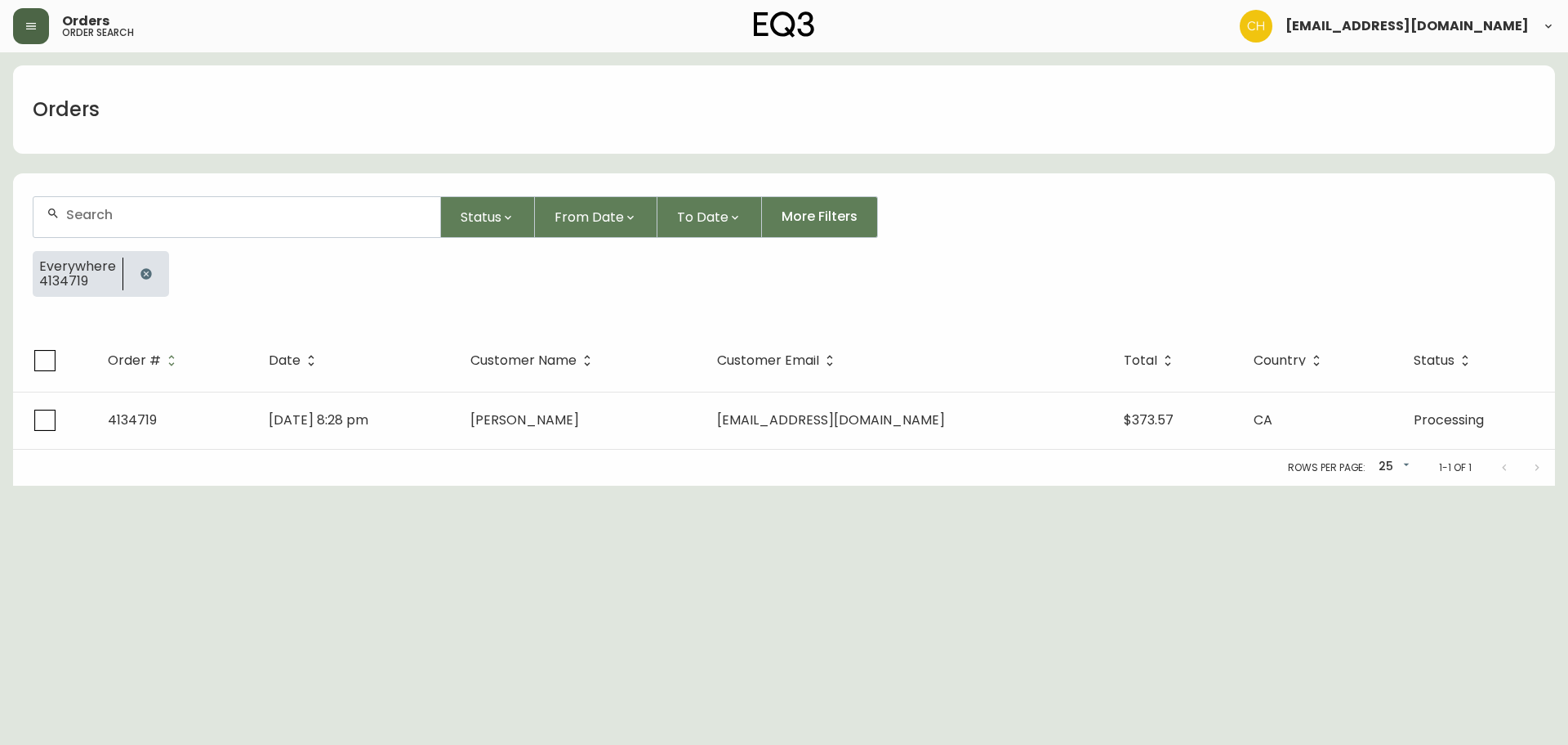
click at [128, 226] on div at bounding box center [238, 217] width 407 height 40
type input "4134712"
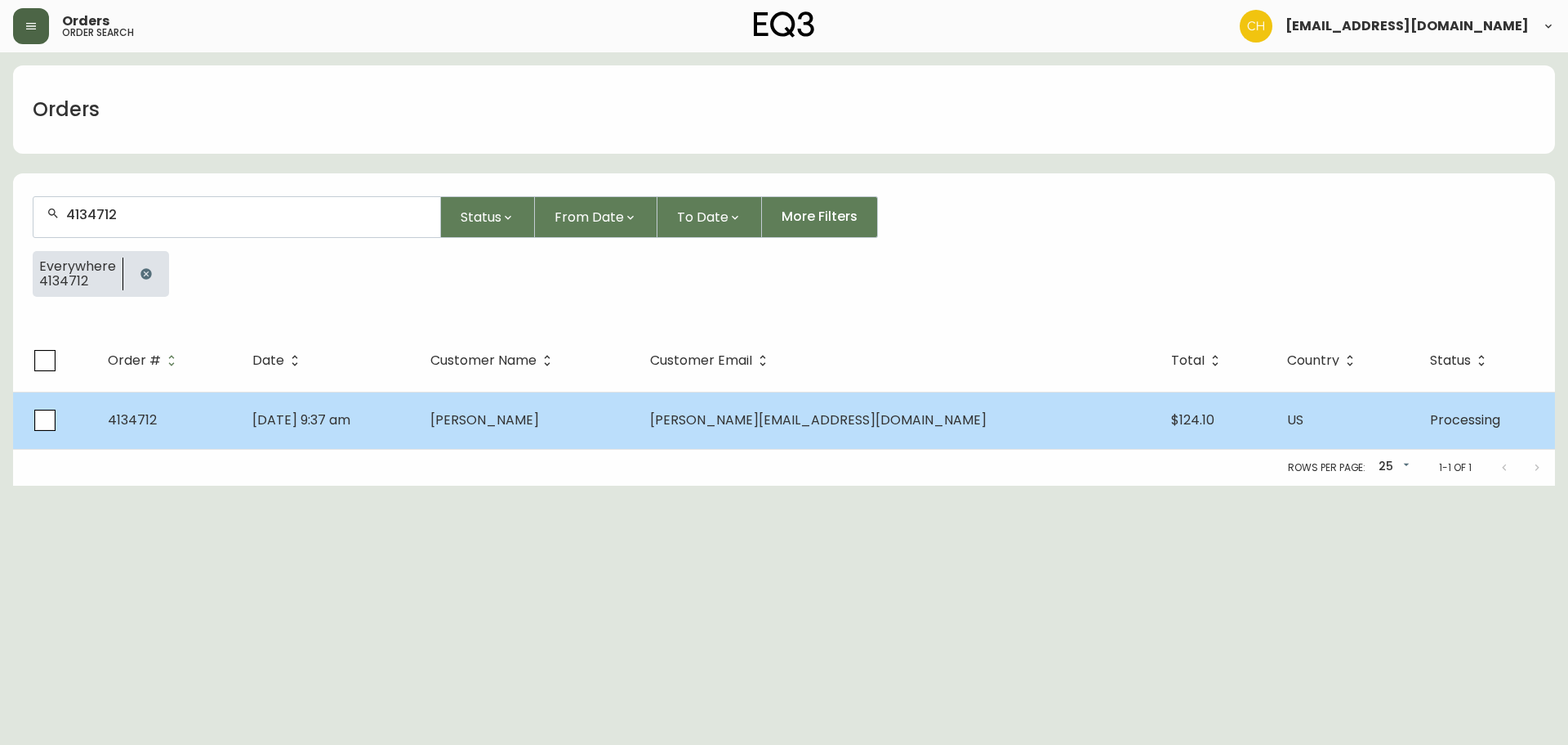
click at [417, 426] on td "[DATE] 9:37 am" at bounding box center [328, 419] width 178 height 57
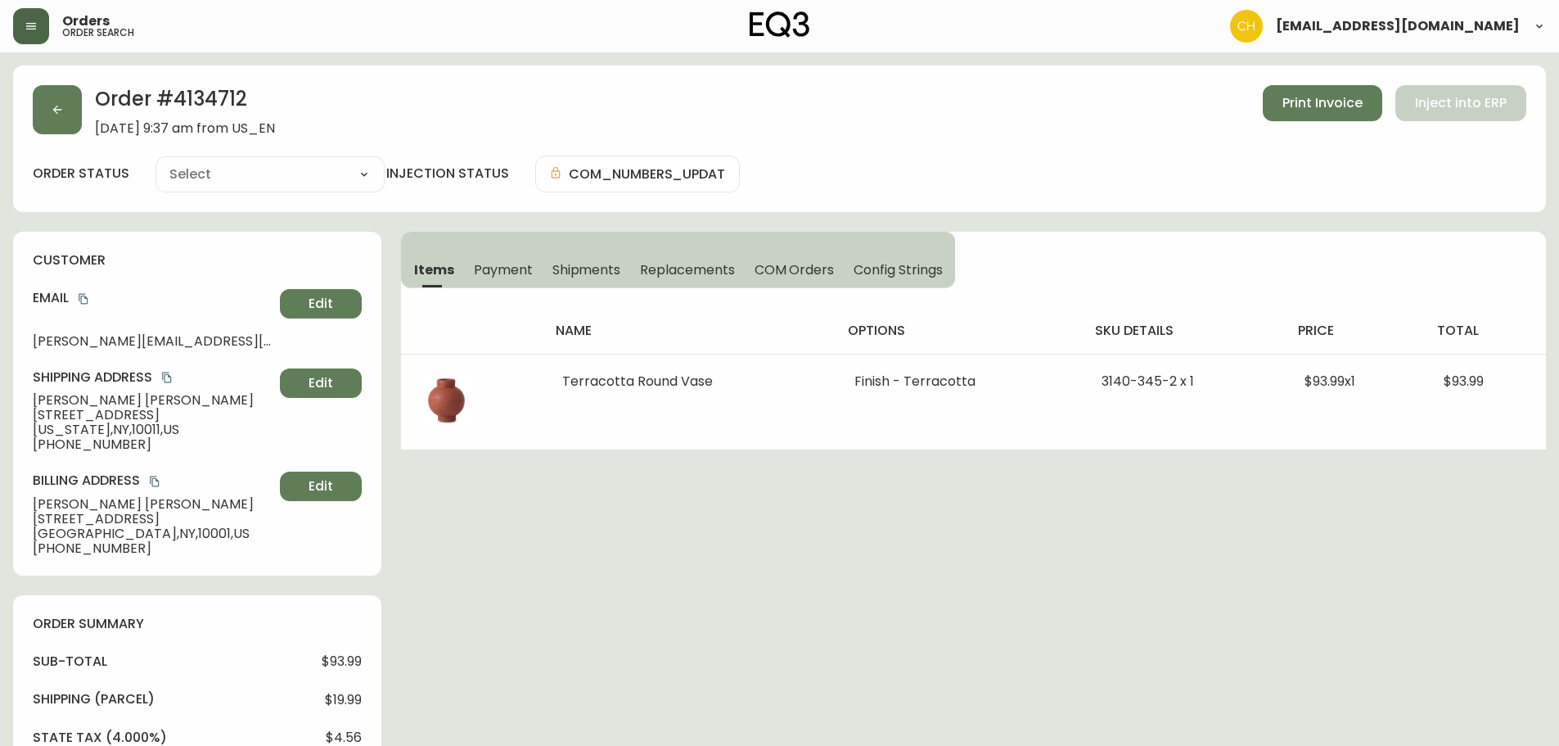
type input "Processing"
select select "PROCESSING"
